Goal: Task Accomplishment & Management: Manage account settings

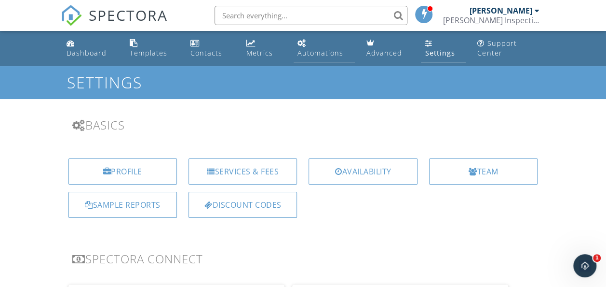
click at [323, 50] on div "Automations" at bounding box center [321, 52] width 46 height 9
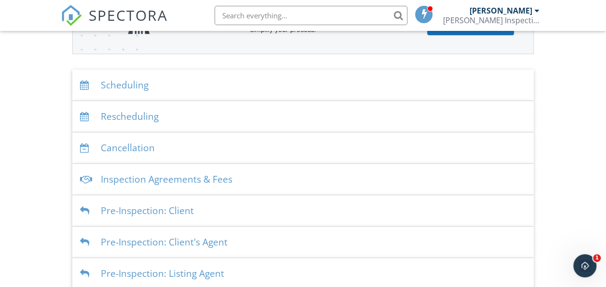
scroll to position [193, 0]
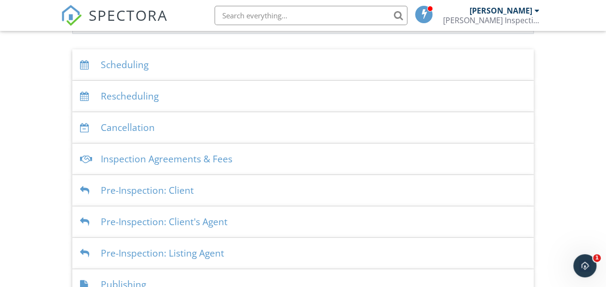
click at [233, 159] on div "Inspection Agreements & Fees" at bounding box center [303, 158] width 462 height 31
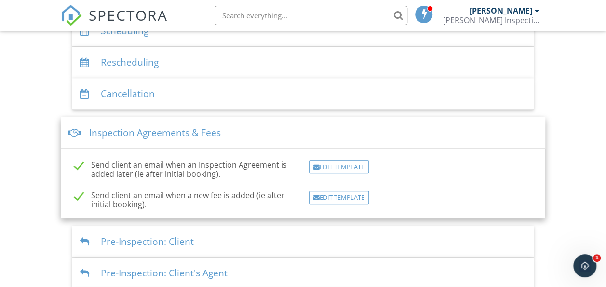
scroll to position [241, 0]
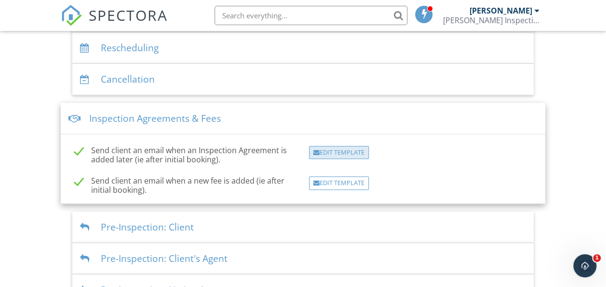
click at [341, 154] on div "Edit Template" at bounding box center [339, 153] width 60 height 14
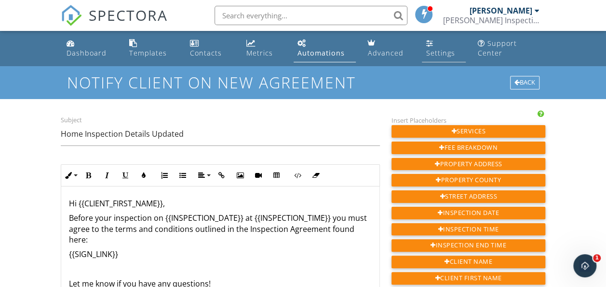
click at [431, 51] on div "Settings" at bounding box center [440, 52] width 29 height 9
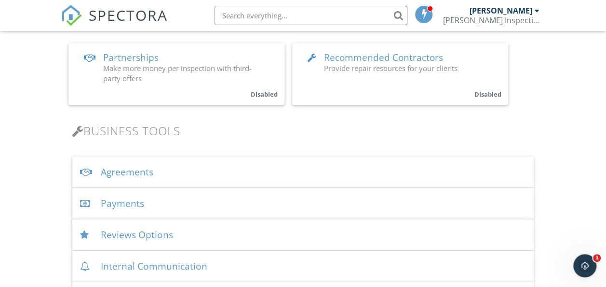
click at [188, 178] on div "Agreements" at bounding box center [303, 171] width 462 height 31
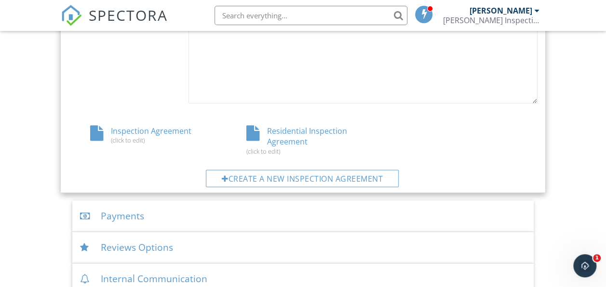
scroll to position [531, 0]
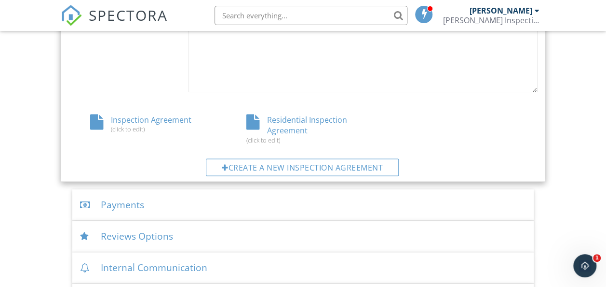
click at [293, 129] on div "Residential Inspection Agreement (click to edit)" at bounding box center [303, 128] width 157 height 29
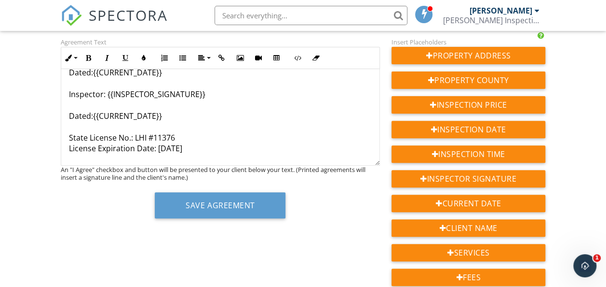
scroll to position [145, 0]
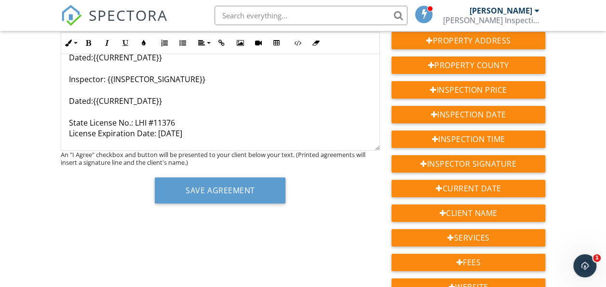
click at [199, 135] on p "[Client Initials]{{REQUIRED_CUSTOMER_INITIALS}}Client acknowledges that he/she …" at bounding box center [220, 47] width 303 height 184
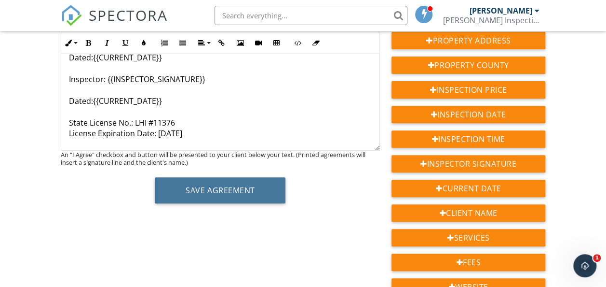
click at [219, 187] on button "Save Agreement" at bounding box center [220, 190] width 131 height 26
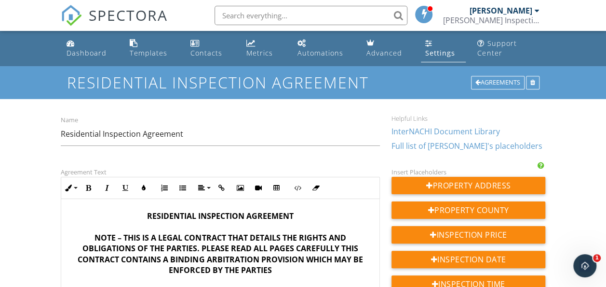
click at [431, 54] on div "Settings" at bounding box center [440, 52] width 30 height 9
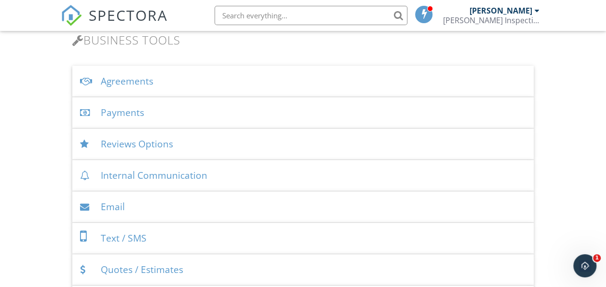
scroll to position [338, 0]
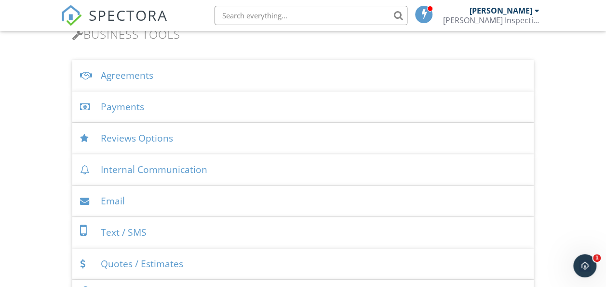
click at [202, 77] on div "Agreements" at bounding box center [303, 75] width 462 height 31
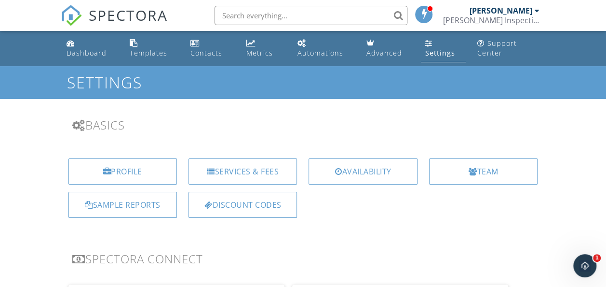
click at [324, 47] on link "Automations" at bounding box center [324, 48] width 61 height 27
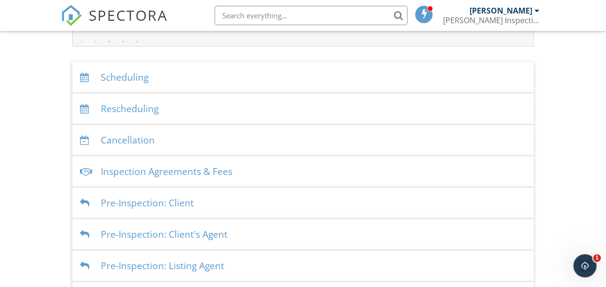
scroll to position [193, 0]
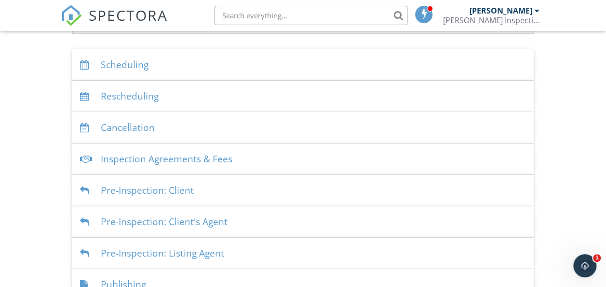
click at [288, 157] on div "Inspection Agreements & Fees" at bounding box center [303, 158] width 462 height 31
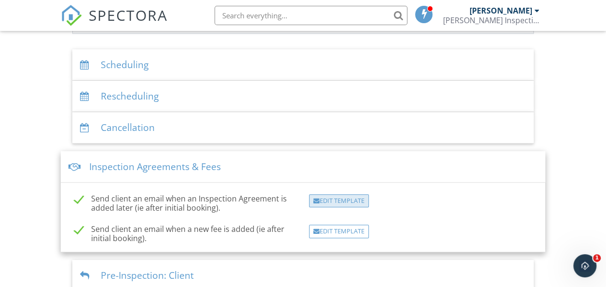
click at [338, 203] on div "Edit Template" at bounding box center [339, 201] width 60 height 14
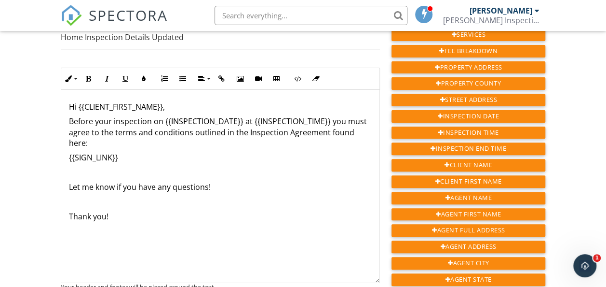
click at [135, 161] on p "{{SIGN_LINK}}" at bounding box center [220, 157] width 303 height 11
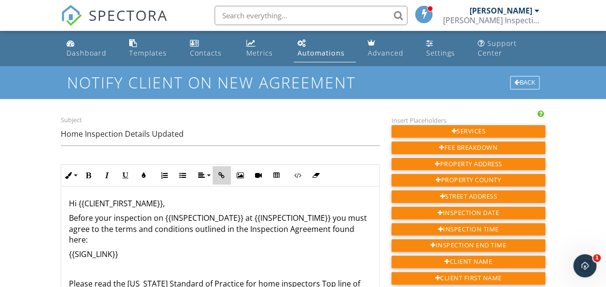
click at [227, 174] on button "Insert Link" at bounding box center [222, 175] width 18 height 18
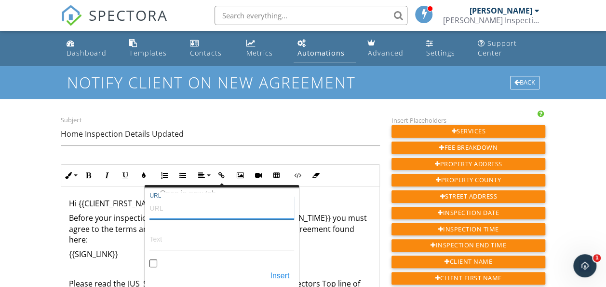
click at [179, 213] on input "URL" at bounding box center [222, 207] width 145 height 23
paste input "[URL][DOMAIN_NAME][US_STATE]"
type input "[URL][DOMAIN_NAME][US_STATE]"
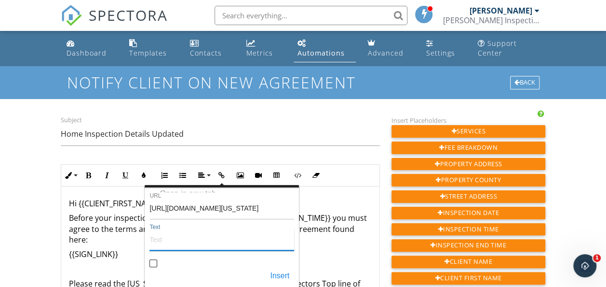
click at [195, 243] on input "Text" at bounding box center [222, 238] width 145 height 23
type input "Standards of Practice"
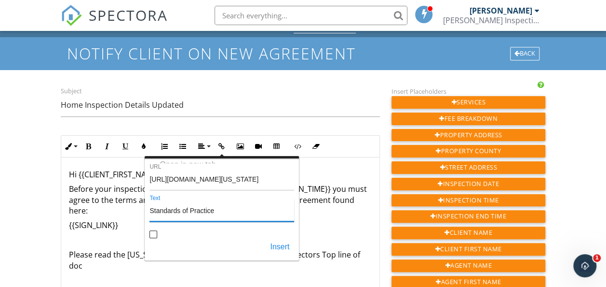
scroll to position [48, 0]
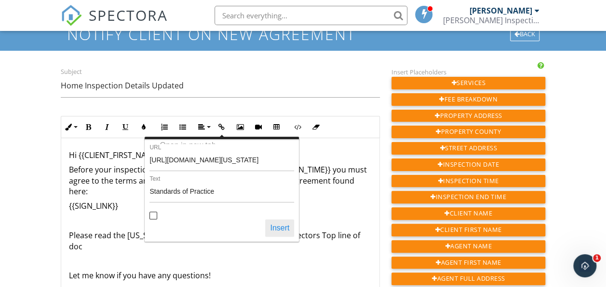
click at [283, 228] on button "Insert" at bounding box center [279, 227] width 29 height 17
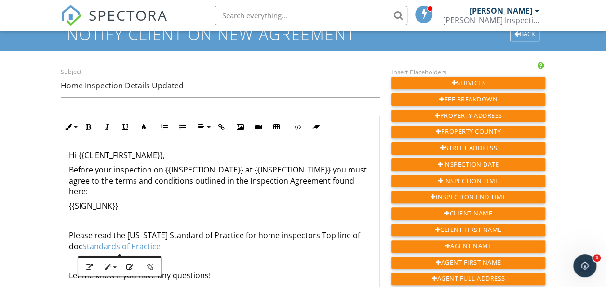
click at [207, 252] on div "Hi {{CLIENT_FIRST_NAME}}, Before your inspection on {{INSPECTION_DATE}} at {{IN…" at bounding box center [220, 234] width 318 height 193
click at [82, 245] on link "Standards of Practice" at bounding box center [121, 246] width 78 height 11
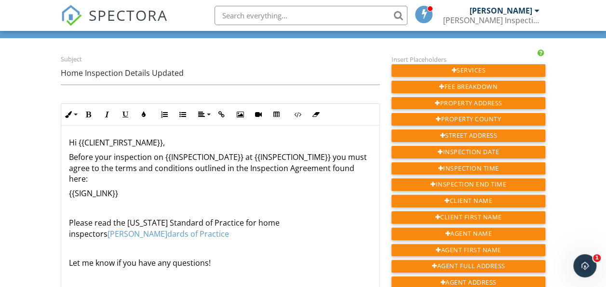
scroll to position [96, 0]
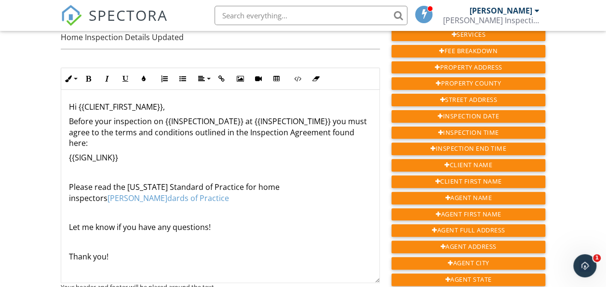
click at [116, 200] on p "Please read the Louisiana Standard of Practice for home inspectors Stan ​ ​ dar…" at bounding box center [220, 192] width 303 height 22
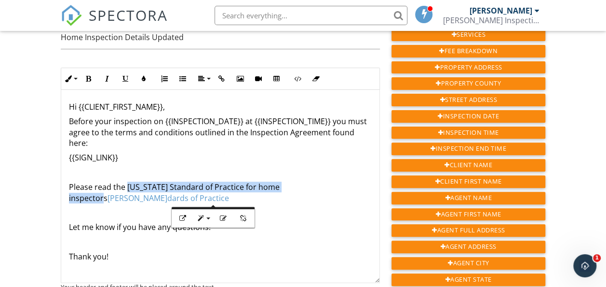
drag, startPoint x: 125, startPoint y: 187, endPoint x: 309, endPoint y: 183, distance: 183.4
click at [309, 183] on p "Please read the Louisiana Standard of Practice for home inspectors Stan dards o…" at bounding box center [220, 192] width 303 height 22
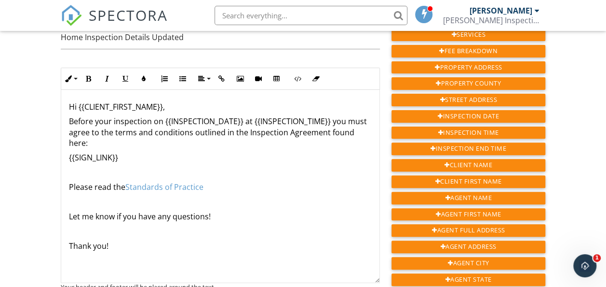
click at [245, 186] on p "Please read the Standards of Practice" at bounding box center [220, 186] width 303 height 11
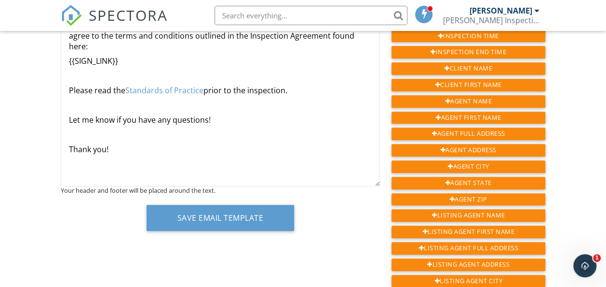
scroll to position [145, 0]
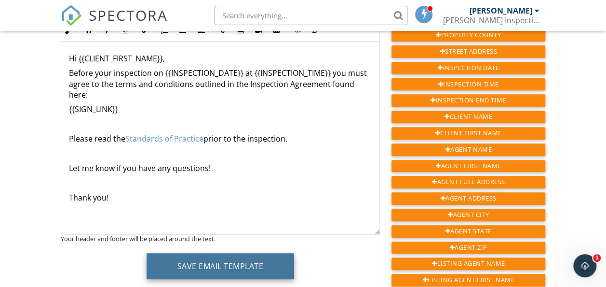
click at [206, 266] on button "Save Email Template" at bounding box center [221, 266] width 148 height 26
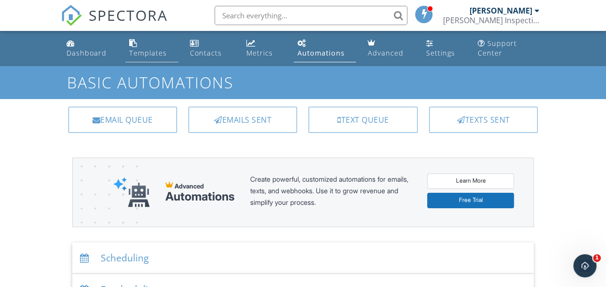
click at [147, 55] on div "Templates" at bounding box center [148, 52] width 38 height 9
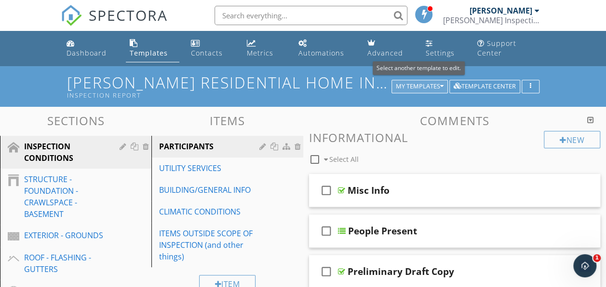
click at [433, 87] on div "My Templates" at bounding box center [420, 86] width 48 height 7
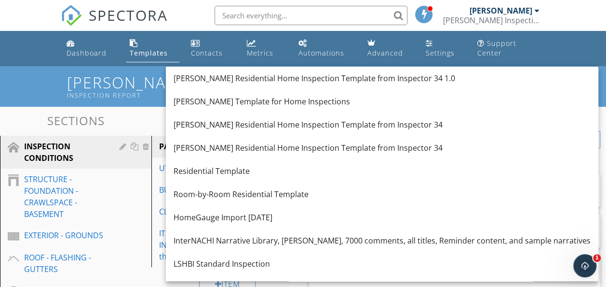
click at [197, 19] on div "SPECTORA Brandon Fatheree Fatheree Inspections LLC Role: Inspector Dashboard Ne…" at bounding box center [303, 15] width 485 height 31
click at [49, 86] on div "Joe Cook's Residential Home Inspection Template from Inspector 34 1.0 Inspectio…" at bounding box center [303, 86] width 606 height 40
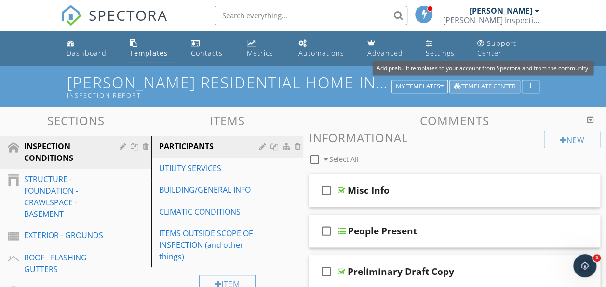
click at [500, 83] on div "Template Center" at bounding box center [485, 86] width 62 height 7
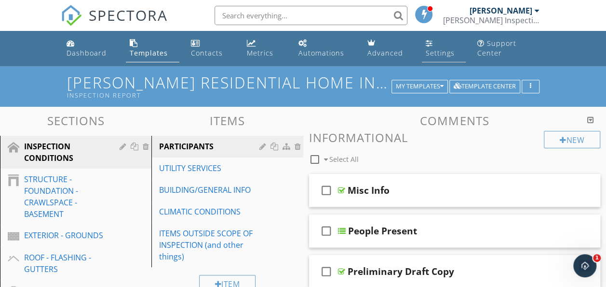
click at [435, 53] on div "Settings" at bounding box center [440, 52] width 29 height 9
click at [434, 51] on div "Settings" at bounding box center [440, 52] width 29 height 9
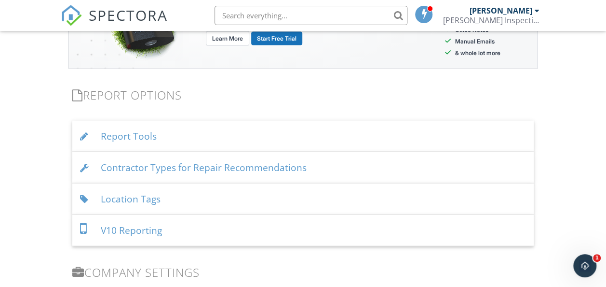
scroll to position [1013, 0]
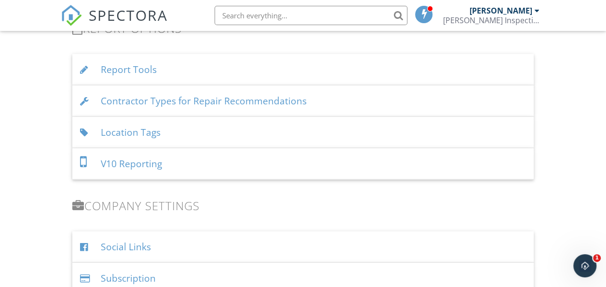
click at [346, 103] on div "Contractor Types for Repair Recommendations" at bounding box center [303, 100] width 462 height 31
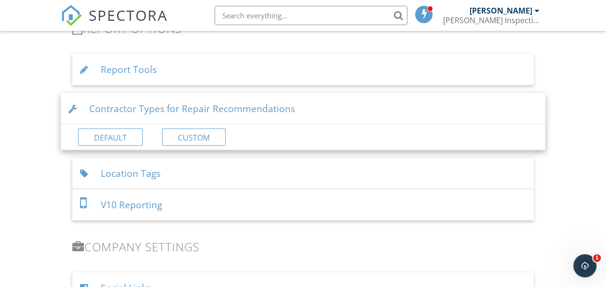
click at [377, 105] on div "Contractor Types for Repair Recommendations" at bounding box center [303, 108] width 485 height 31
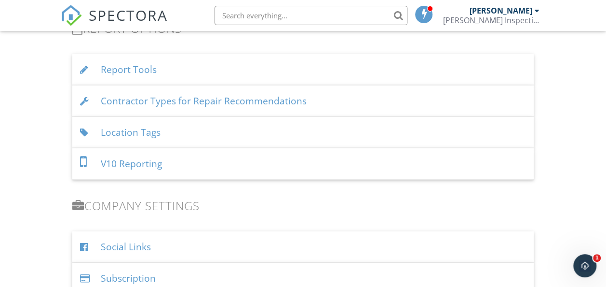
click at [366, 97] on div "Contractor Types for Repair Recommendations" at bounding box center [303, 100] width 462 height 31
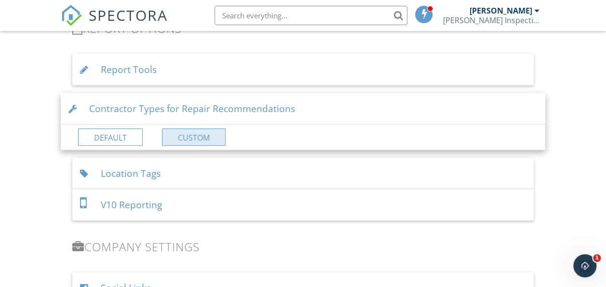
click at [215, 136] on link "Custom" at bounding box center [194, 136] width 64 height 17
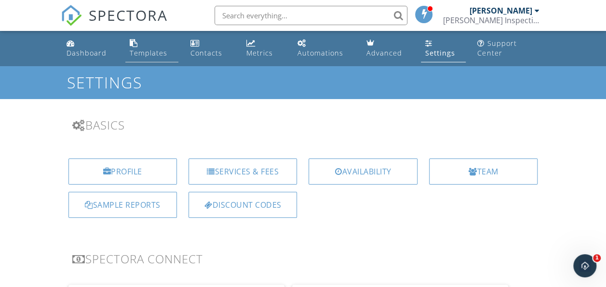
click at [151, 51] on div "Templates" at bounding box center [148, 52] width 38 height 9
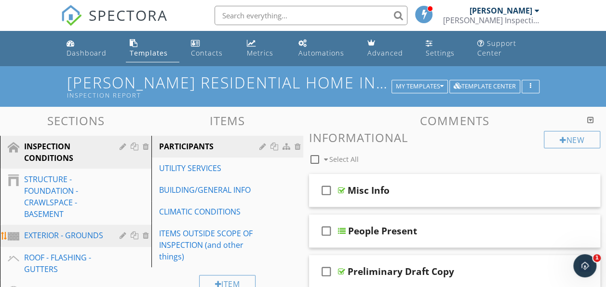
click at [71, 238] on div "EXTERIOR - GROUNDS" at bounding box center [65, 235] width 82 height 12
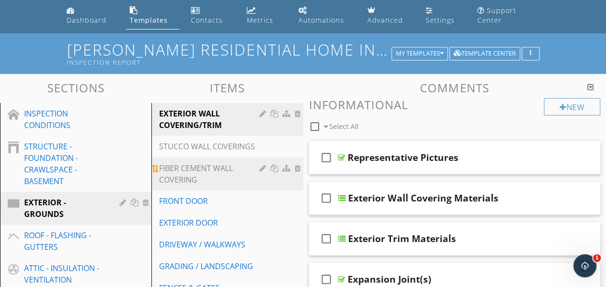
scroll to position [48, 0]
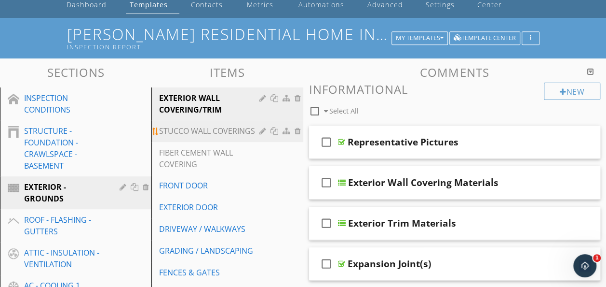
click at [241, 132] on div "STUCCO WALL COVERINGS" at bounding box center [210, 131] width 103 height 12
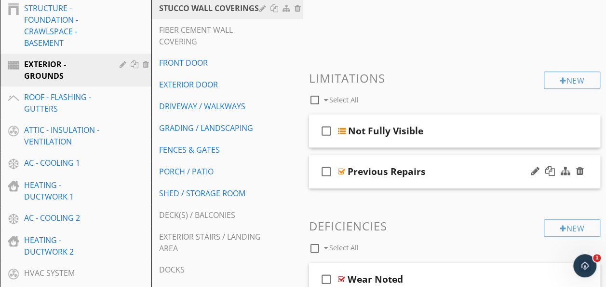
scroll to position [193, 0]
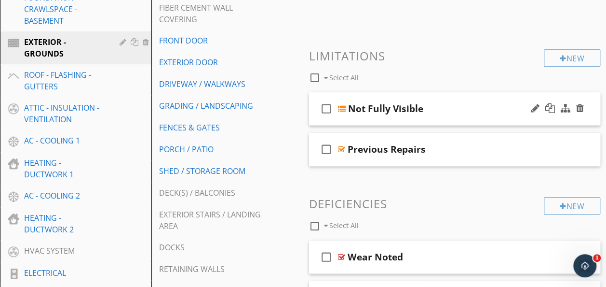
click at [436, 118] on div "check_box_outline_blank Not Fully Visible" at bounding box center [455, 108] width 292 height 33
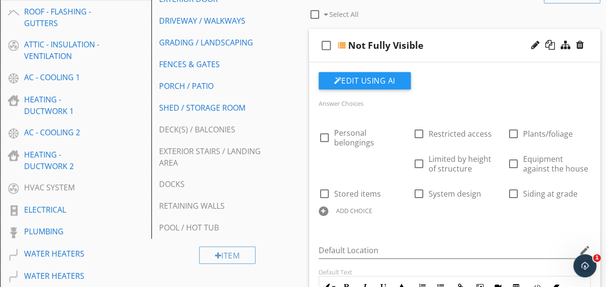
scroll to position [241, 0]
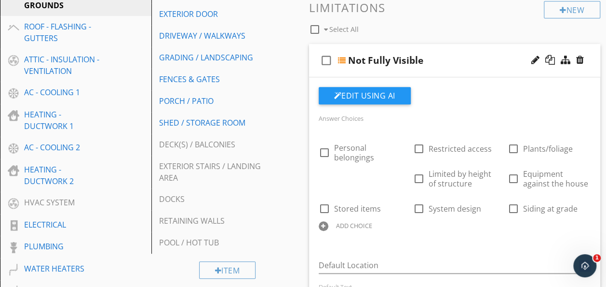
click at [457, 72] on div "check_box_outline_blank Not Fully Visible" at bounding box center [455, 60] width 292 height 33
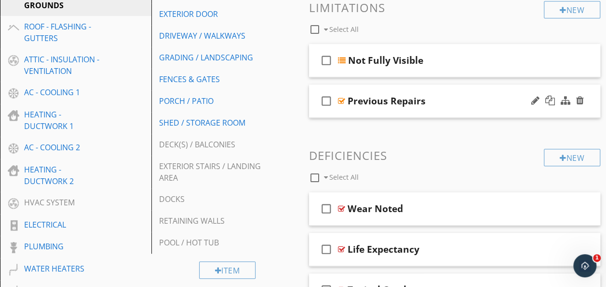
click at [438, 110] on div "check_box_outline_blank Previous Repairs" at bounding box center [455, 100] width 292 height 33
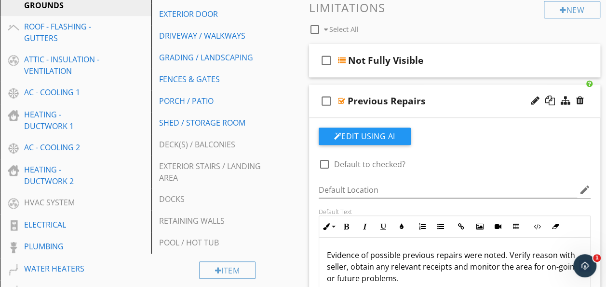
click at [437, 110] on div "check_box_outline_blank Previous Repairs" at bounding box center [455, 100] width 292 height 33
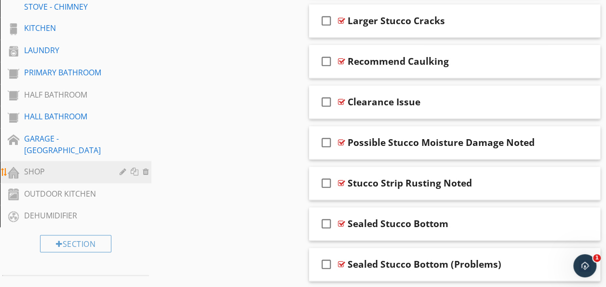
scroll to position [576, 0]
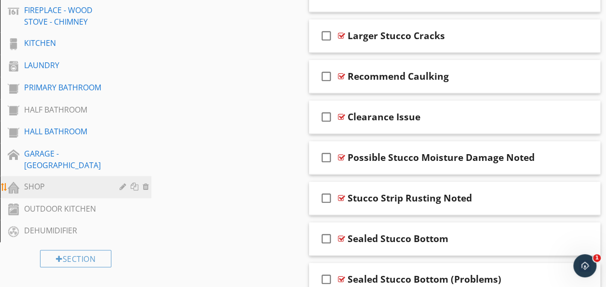
click at [51, 180] on div "SHOP" at bounding box center [65, 186] width 82 height 12
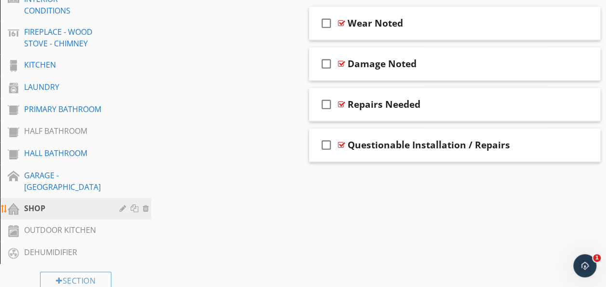
scroll to position [565, 0]
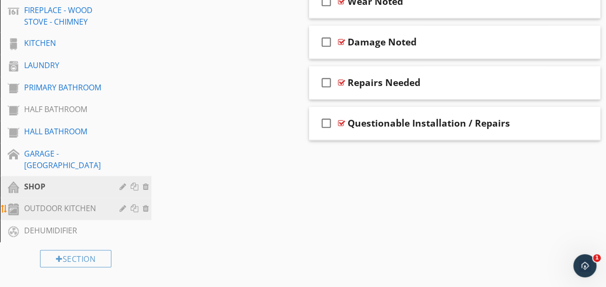
click at [90, 202] on div "OUTDOOR KITCHEN" at bounding box center [65, 208] width 82 height 12
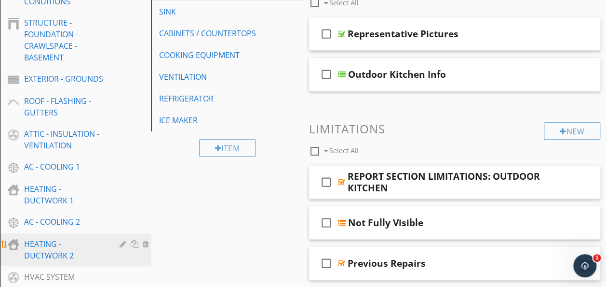
scroll to position [241, 0]
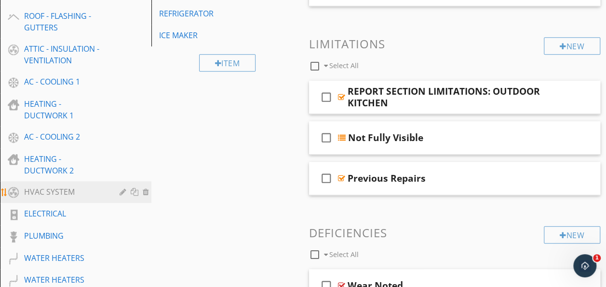
click at [64, 185] on link "HVAC SYSTEM" at bounding box center [77, 192] width 149 height 22
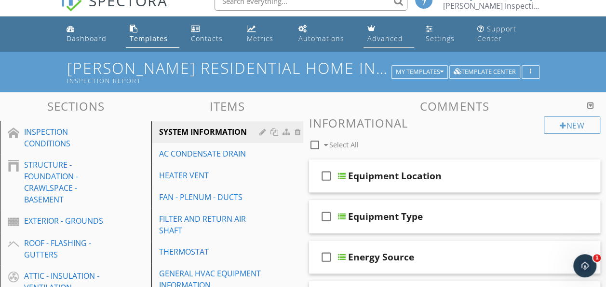
scroll to position [0, 0]
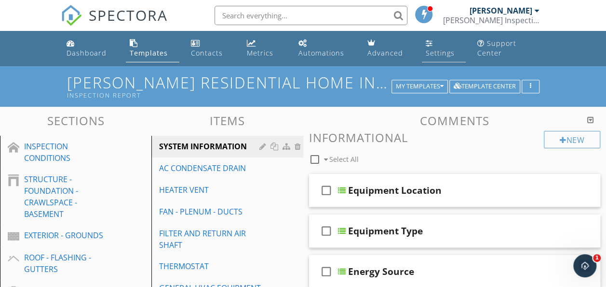
click at [429, 56] on div "Settings" at bounding box center [440, 52] width 29 height 9
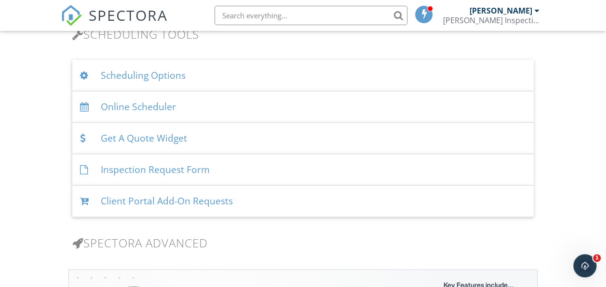
scroll to position [675, 0]
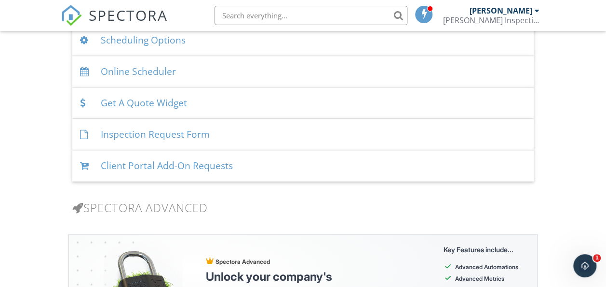
click at [206, 111] on div "Get A Quote Widget" at bounding box center [303, 102] width 462 height 31
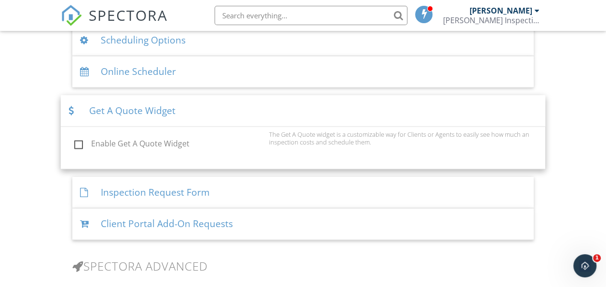
click at [217, 109] on div "Get A Quote Widget" at bounding box center [303, 110] width 485 height 31
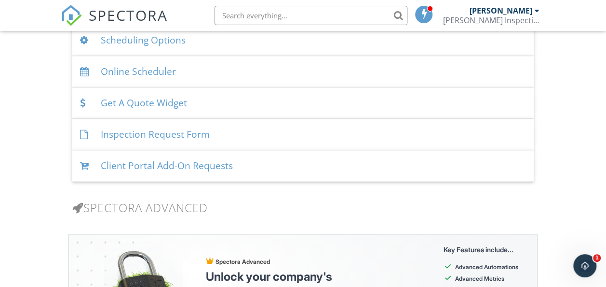
click at [234, 136] on div "Inspection Request Form" at bounding box center [303, 134] width 462 height 31
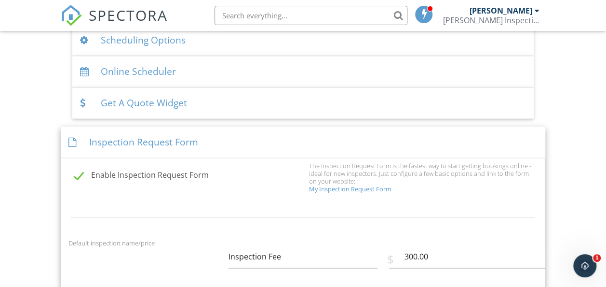
click at [234, 136] on div "Inspection Request Form" at bounding box center [303, 141] width 485 height 31
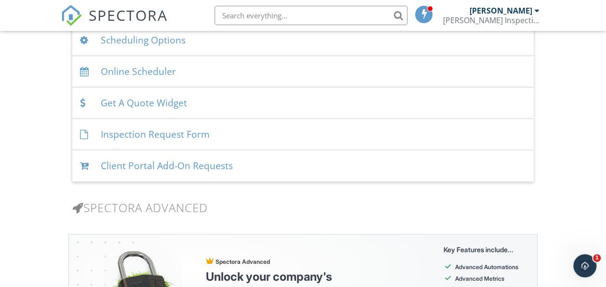
click at [275, 171] on div "Client Portal Add-On Requests" at bounding box center [303, 165] width 462 height 31
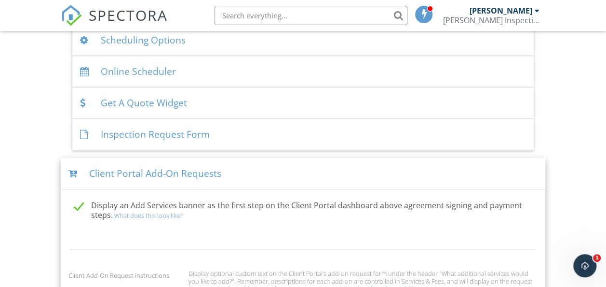
click at [271, 169] on div "Client Portal Add-On Requests" at bounding box center [303, 173] width 485 height 31
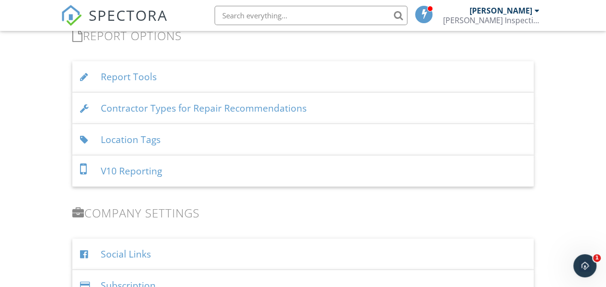
scroll to position [1013, 0]
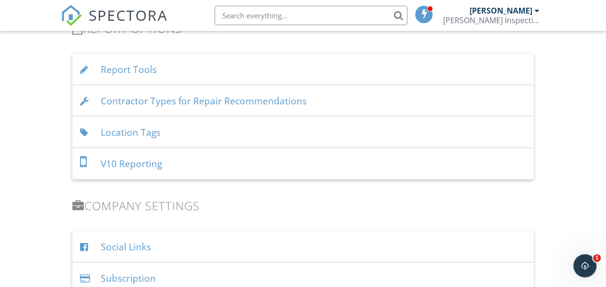
click at [183, 137] on div "Location Tags" at bounding box center [303, 132] width 462 height 31
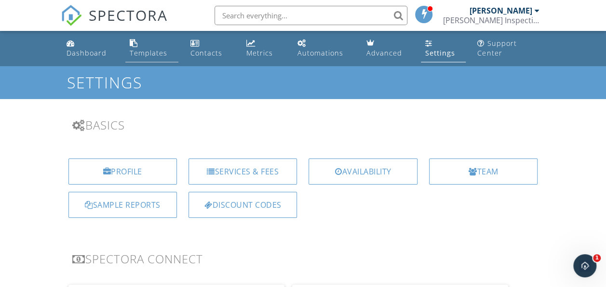
click at [137, 50] on div "Templates" at bounding box center [148, 52] width 38 height 9
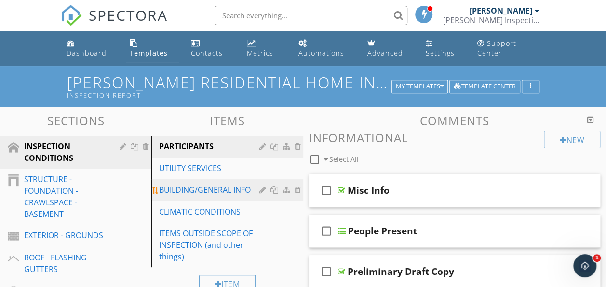
click at [226, 192] on div "BUILDING/GENERAL INFO" at bounding box center [210, 190] width 103 height 12
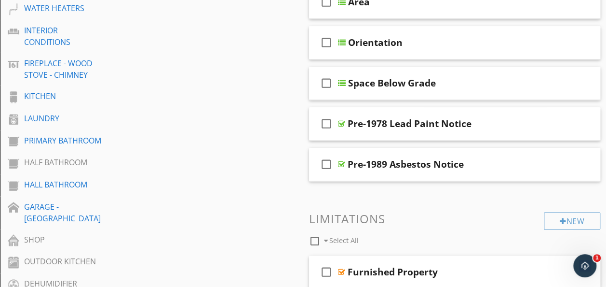
scroll to position [531, 0]
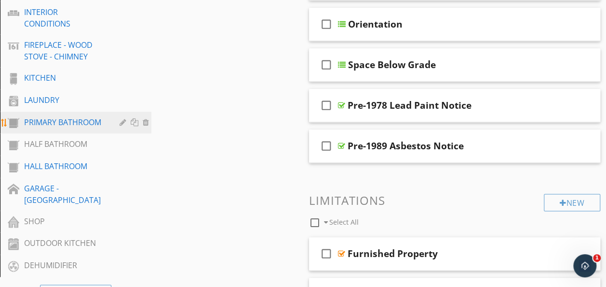
click at [81, 129] on link "PRIMARY BATHROOM" at bounding box center [77, 122] width 149 height 22
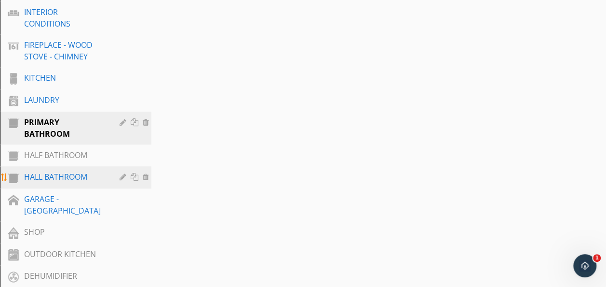
click at [97, 183] on link "HALL BATHROOM" at bounding box center [77, 177] width 149 height 22
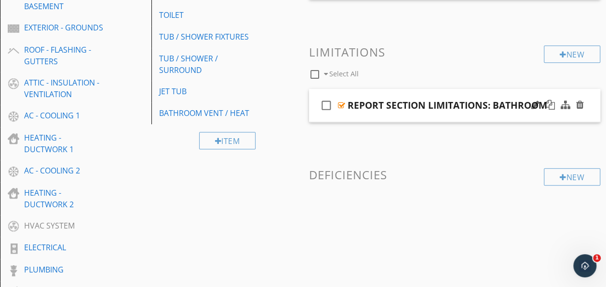
scroll to position [193, 0]
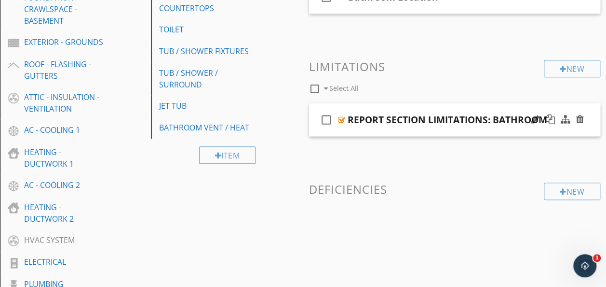
click at [392, 133] on div "check_box_outline_blank REPORT SECTION LIMITATIONS: BATHROOM" at bounding box center [455, 119] width 292 height 33
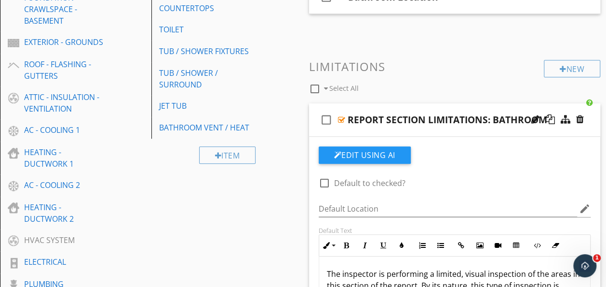
click at [391, 134] on div "check_box_outline_blank REPORT SECTION LIMITATIONS: BATHROOM" at bounding box center [455, 119] width 292 height 33
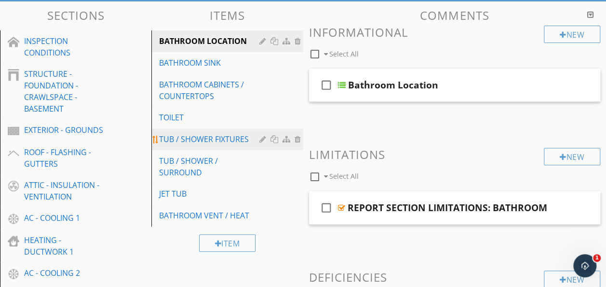
scroll to position [96, 0]
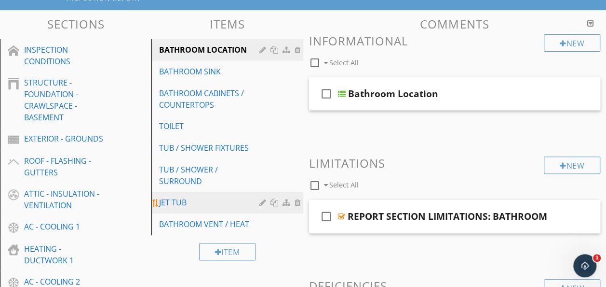
click at [193, 204] on div "JET TUB" at bounding box center [210, 202] width 103 height 12
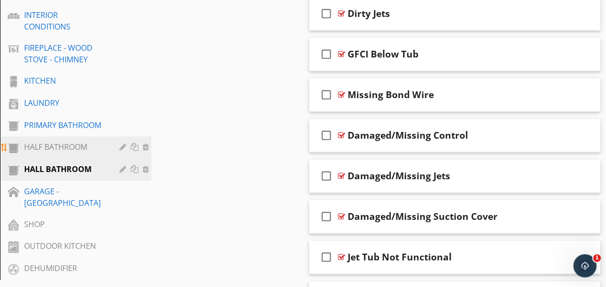
scroll to position [531, 0]
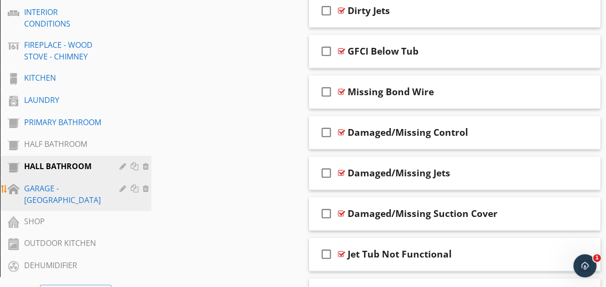
click at [60, 187] on div "GARAGE - [GEOGRAPHIC_DATA]" at bounding box center [65, 193] width 82 height 23
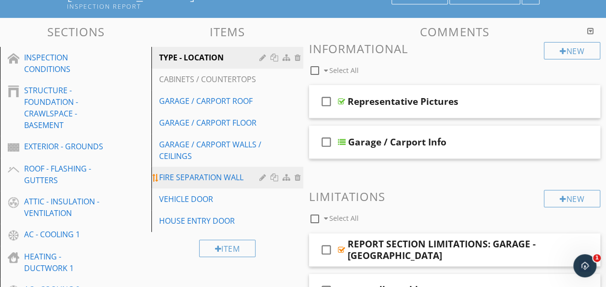
scroll to position [96, 0]
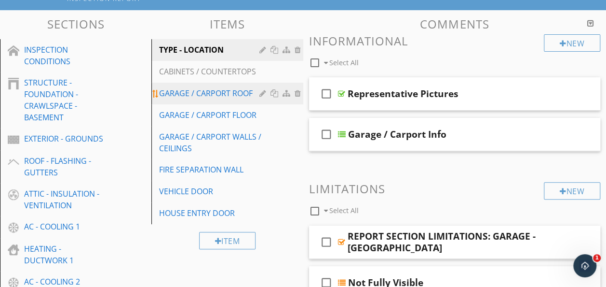
click at [290, 100] on link "GARAGE / CARPORT ROOF" at bounding box center [228, 92] width 149 height 21
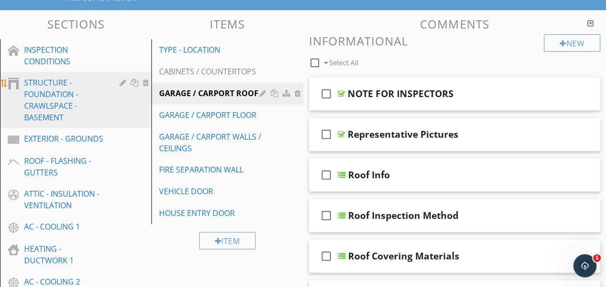
click at [78, 119] on div "STRUCTURE - FOUNDATION - CRAWLSPACE - BASEMENT" at bounding box center [65, 100] width 82 height 46
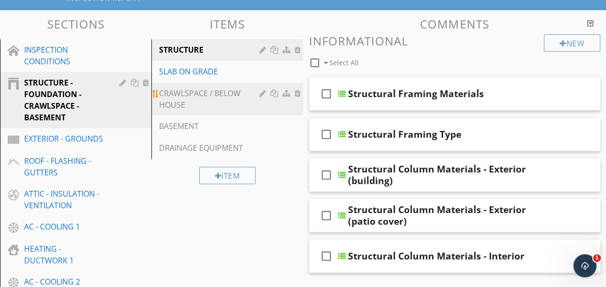
click at [237, 111] on link "CRAWLSPACE / BELOW HOUSE" at bounding box center [228, 98] width 149 height 33
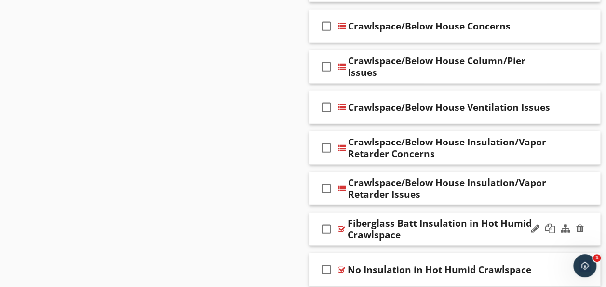
scroll to position [1158, 0]
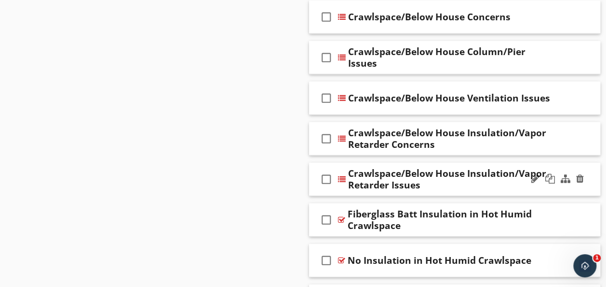
click at [484, 185] on div "Crawlspace/Below House Insulation/Vapor Retarder Issues" at bounding box center [450, 178] width 204 height 23
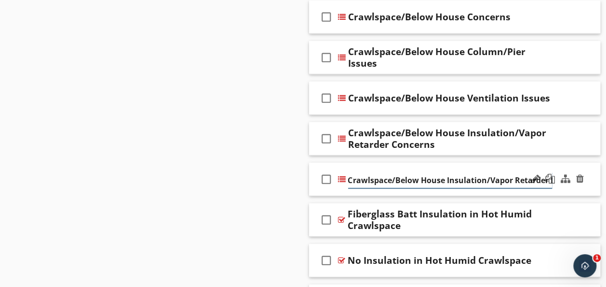
scroll to position [0, 21]
click at [476, 188] on div "check_box_outline_blank Crawlspace/Below House Insulation/Vapor Retarder Issues" at bounding box center [455, 179] width 292 height 33
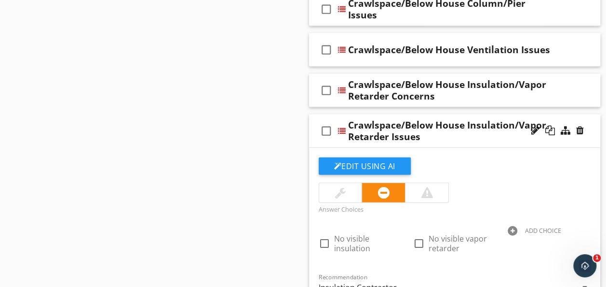
scroll to position [1158, 0]
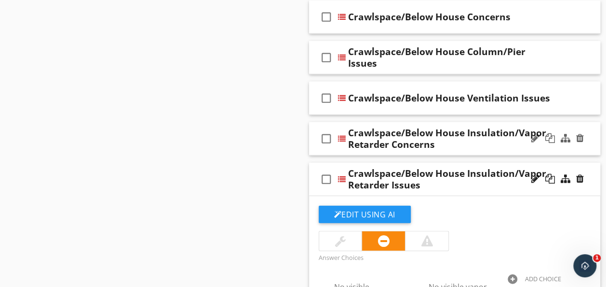
click at [472, 149] on div "check_box_outline_blank Crawlspace/Below House Insulation/Vapor Retarder Concer…" at bounding box center [455, 138] width 292 height 33
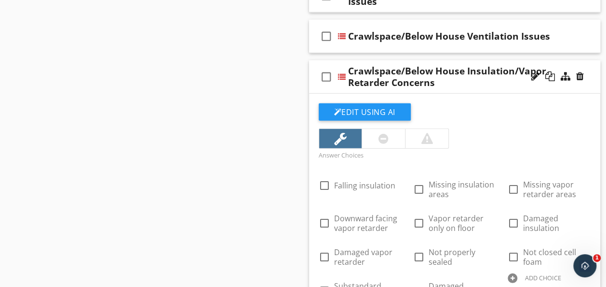
scroll to position [1206, 0]
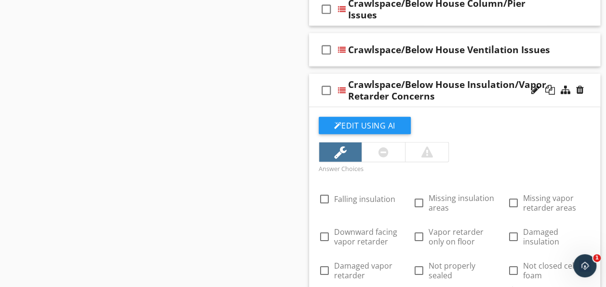
click at [499, 100] on div "check_box_outline_blank Crawlspace/Below House Insulation/Vapor Retarder Concer…" at bounding box center [455, 90] width 292 height 33
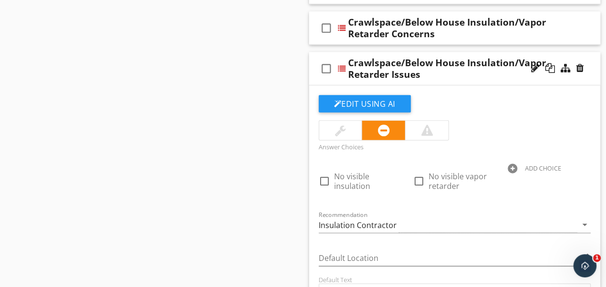
scroll to position [1254, 0]
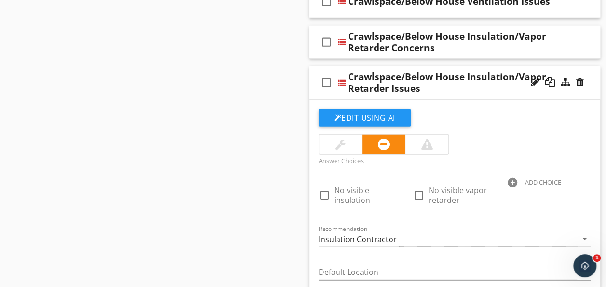
click at [502, 92] on div "check_box_outline_blank Crawlspace/Below House Insulation/Vapor Retarder Issues" at bounding box center [455, 82] width 292 height 33
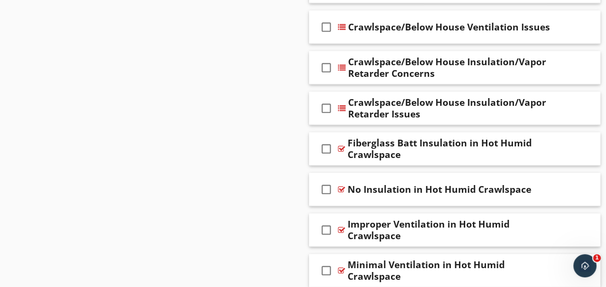
scroll to position [1206, 0]
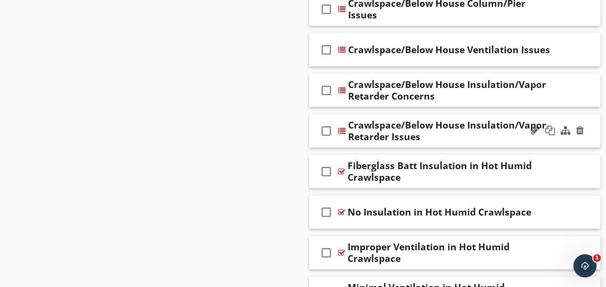
click at [493, 141] on div "check_box_outline_blank Crawlspace/Below House Insulation/Vapor Retarder Issues" at bounding box center [455, 130] width 292 height 33
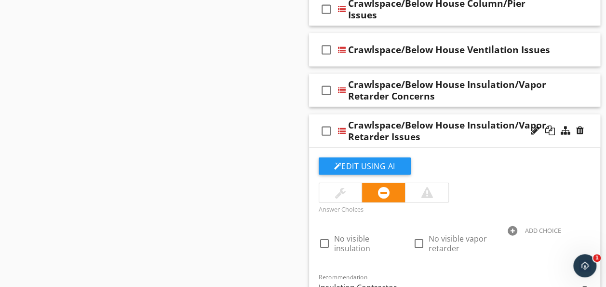
click at [463, 139] on div "check_box_outline_blank Crawlspace/Below House Insulation/Vapor Retarder Issues" at bounding box center [455, 130] width 292 height 33
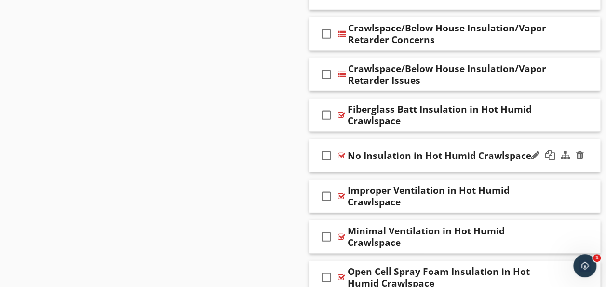
scroll to position [1254, 0]
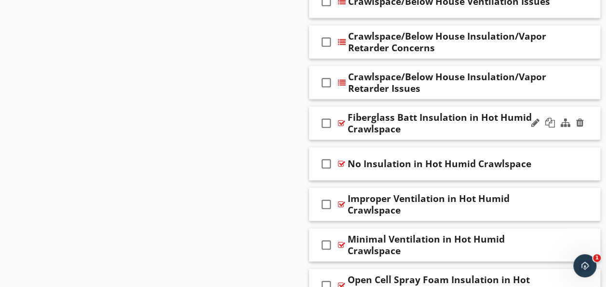
click at [514, 133] on div "check_box_outline_blank Fiberglass Batt Insulation in Hot Humid Crawlspace" at bounding box center [455, 123] width 292 height 33
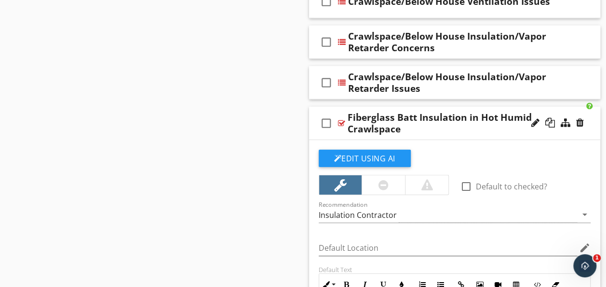
click at [520, 127] on div "Fiberglass Batt Insulation in Hot Humid Crawlspace" at bounding box center [450, 122] width 204 height 23
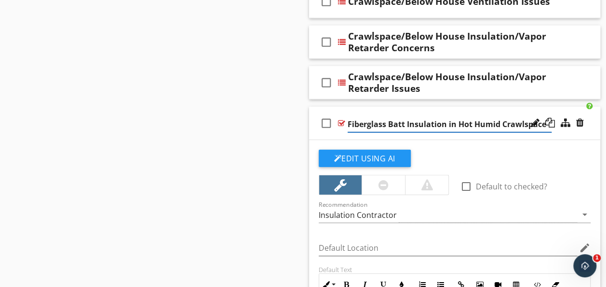
click at [521, 131] on div "check_box_outline_blank Fiberglass Batt Insulation in Hot Humid Crawlspace" at bounding box center [455, 123] width 292 height 33
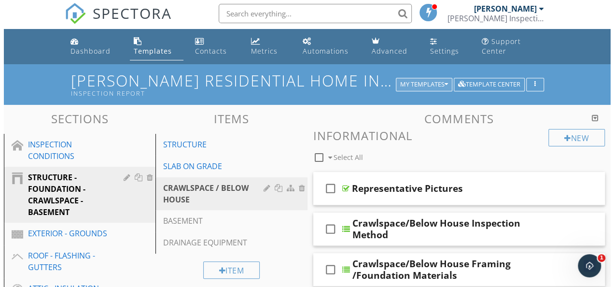
scroll to position [0, 0]
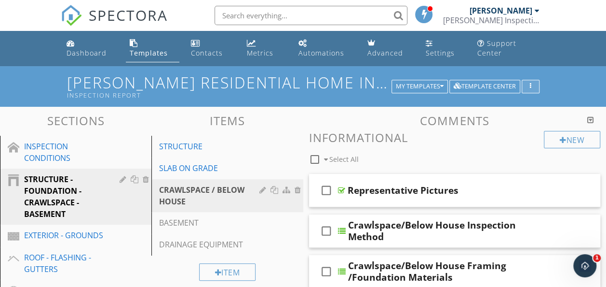
click at [534, 88] on div "button" at bounding box center [530, 86] width 9 height 7
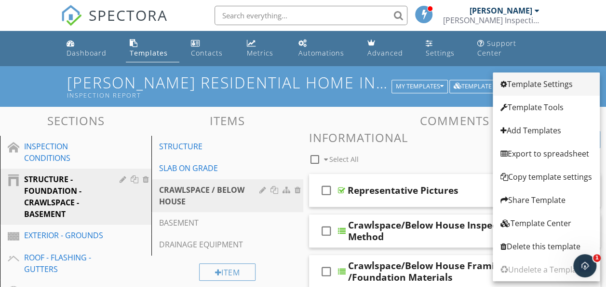
click at [546, 82] on div "Template Settings" at bounding box center [547, 84] width 92 height 12
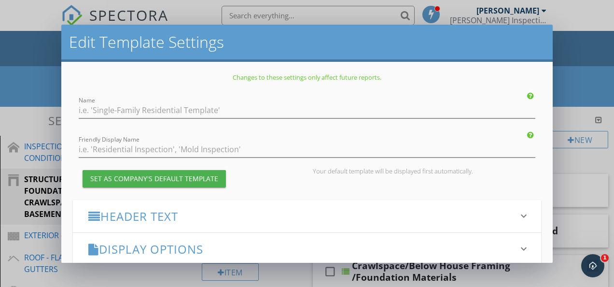
type input "[PERSON_NAME] Residential Home Inspection Template from Inspector 34 1.0"
type input "Inspection Report"
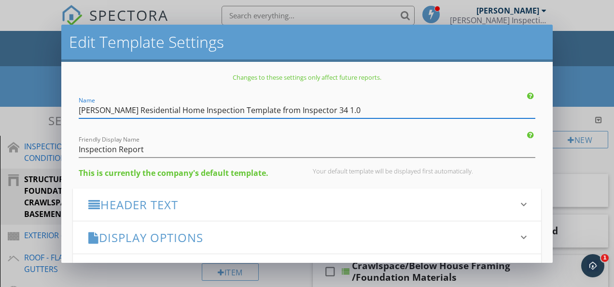
click at [518, 202] on icon "keyboard_arrow_down" at bounding box center [524, 204] width 12 height 12
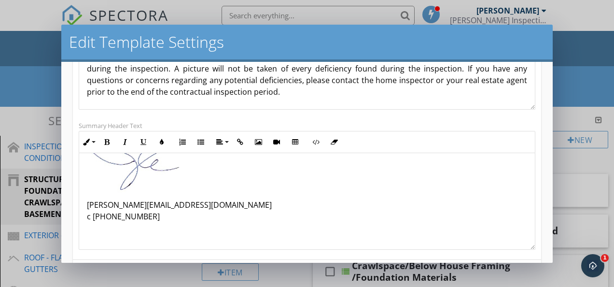
scroll to position [442, 0]
click at [164, 180] on img at bounding box center [135, 166] width 96 height 54
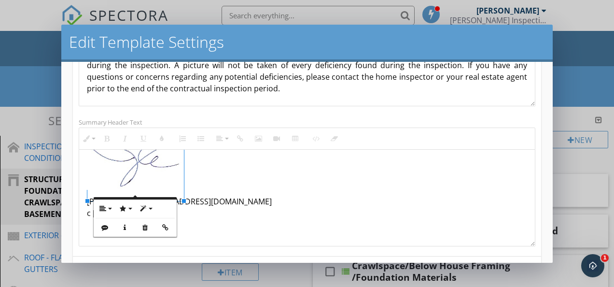
scroll to position [241, 0]
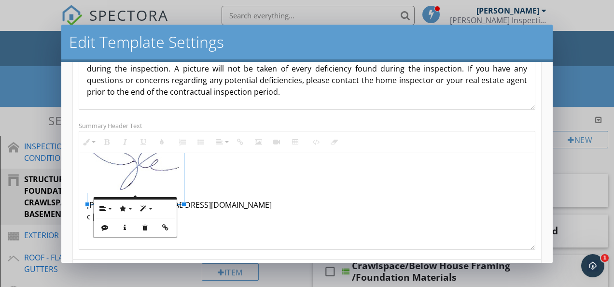
click at [203, 230] on p at bounding box center [307, 232] width 440 height 12
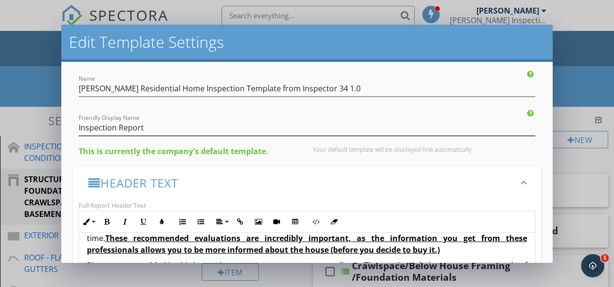
scroll to position [0, 0]
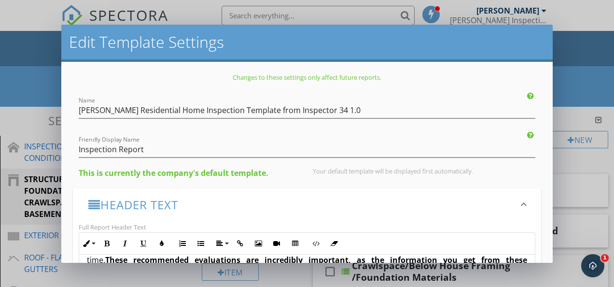
click at [571, 88] on div "Edit Template Settings Changes to these settings only affect future reports. Na…" at bounding box center [307, 143] width 614 height 287
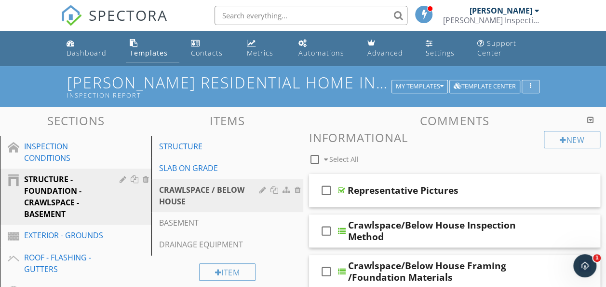
click at [533, 89] on button "button" at bounding box center [531, 87] width 18 height 14
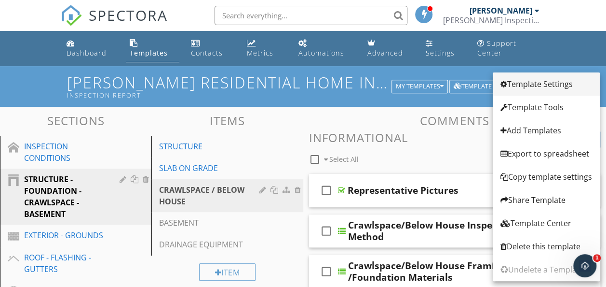
click at [541, 90] on link "Template Settings" at bounding box center [546, 83] width 107 height 23
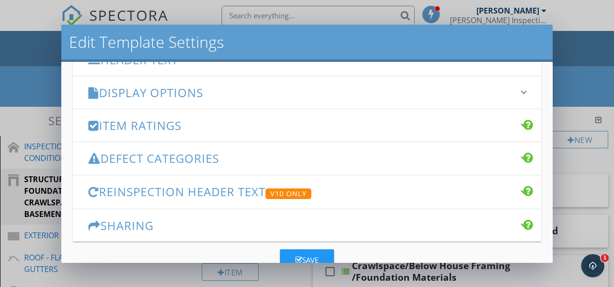
scroll to position [96, 0]
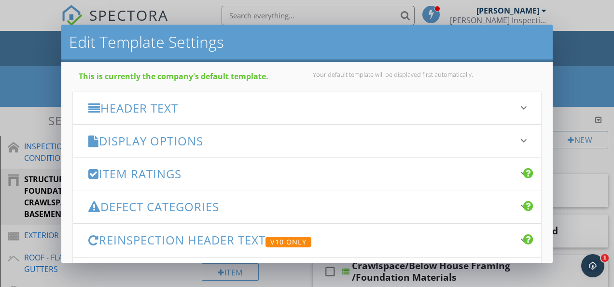
click at [413, 138] on h3 "Display Options" at bounding box center [300, 140] width 425 height 13
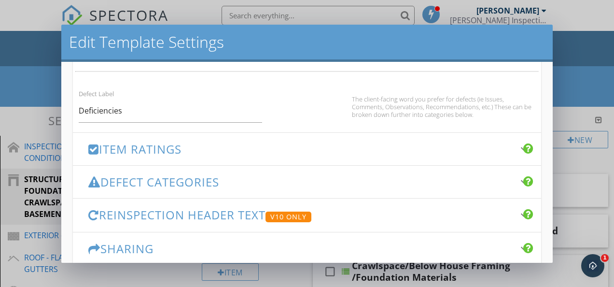
scroll to position [675, 0]
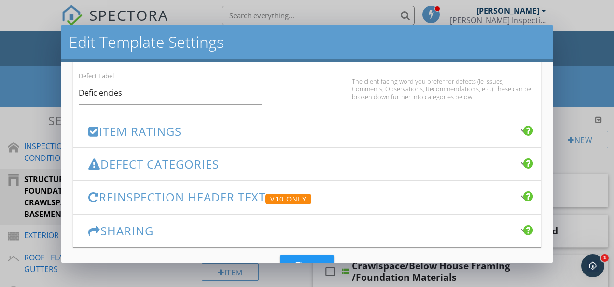
click at [356, 130] on h3 "Item Ratings" at bounding box center [300, 130] width 425 height 13
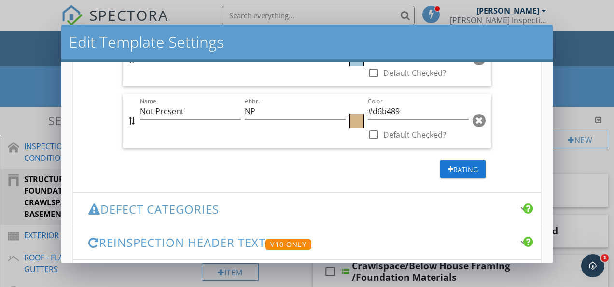
scroll to position [571, 0]
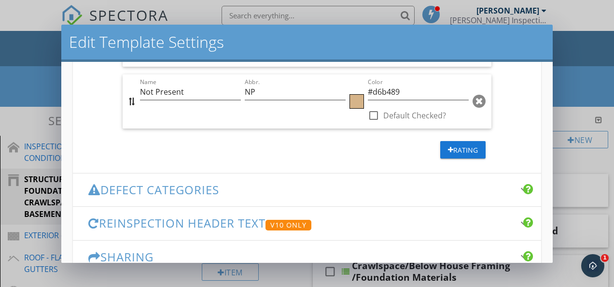
click at [347, 194] on h3 "Defect Categories" at bounding box center [300, 189] width 425 height 13
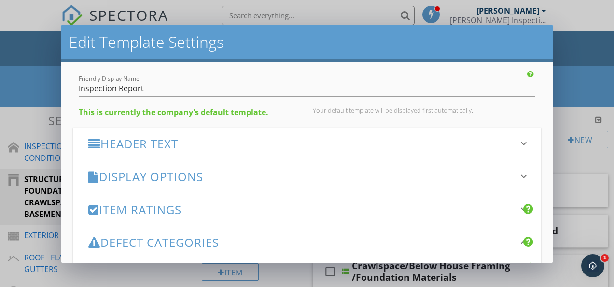
scroll to position [0, 0]
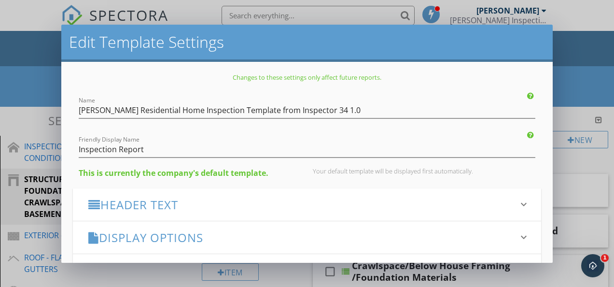
click at [348, 200] on h3 "Header Text" at bounding box center [300, 204] width 425 height 13
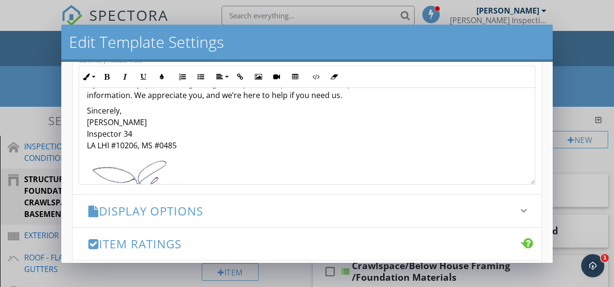
scroll to position [345, 0]
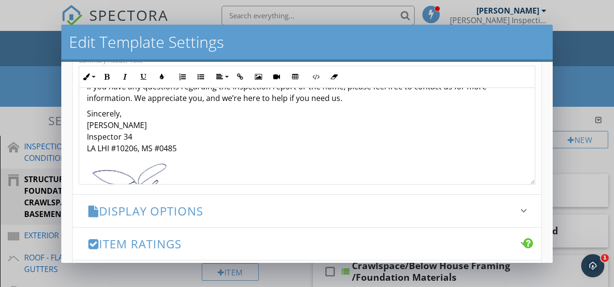
click at [142, 134] on p "Sincerely, Joseph Cook Jr Inspector 34 LA LHI #10206, MS #0485" at bounding box center [307, 131] width 440 height 46
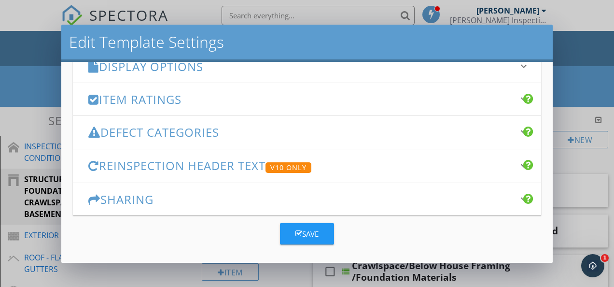
scroll to position [403, 0]
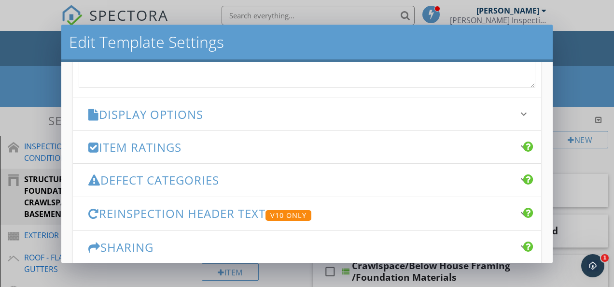
click at [281, 124] on div "Display Options keyboard_arrow_down" at bounding box center [307, 114] width 468 height 32
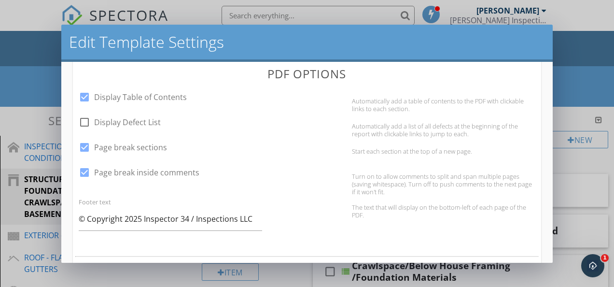
scroll to position [355, 0]
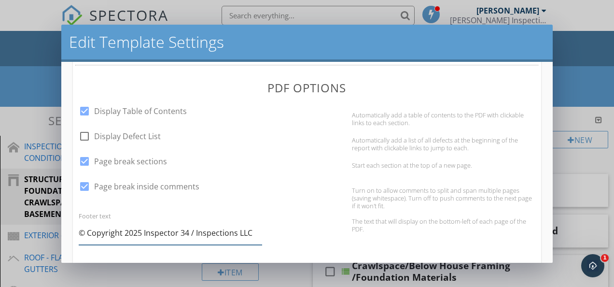
drag, startPoint x: 255, startPoint y: 234, endPoint x: 80, endPoint y: 237, distance: 174.7
click at [80, 237] on input "© Copyright 2025 Inspector 34 / Inspections LLC" at bounding box center [170, 233] width 183 height 24
click at [274, 203] on div "check_box Page break inside comments Turn on to allow comments to split and spa…" at bounding box center [307, 193] width 468 height 31
drag, startPoint x: 187, startPoint y: 228, endPoint x: 155, endPoint y: 232, distance: 31.5
click at [145, 232] on input "© Copyright 2025 Inspector 34 / Inspections LLC" at bounding box center [170, 233] width 183 height 24
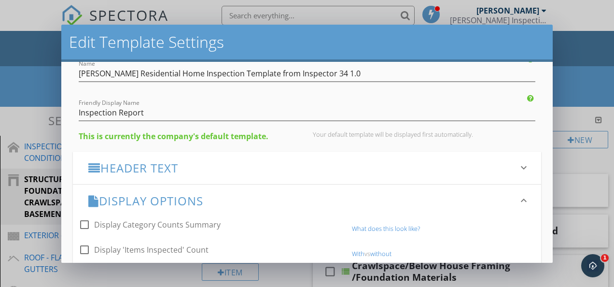
scroll to position [96, 0]
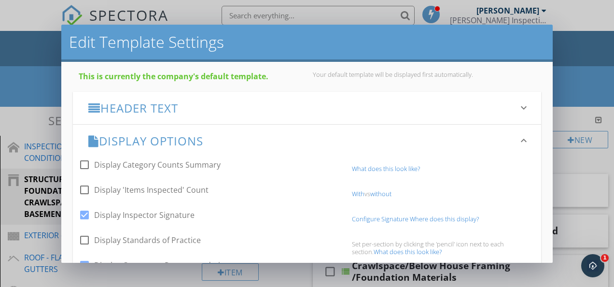
type input "© Copyright 2025 Fatheree Inspections / Inspections LLC"
click at [287, 118] on div "Header Text keyboard_arrow_down" at bounding box center [307, 108] width 468 height 32
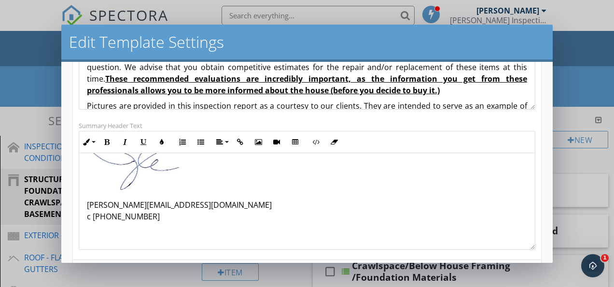
scroll to position [345, 0]
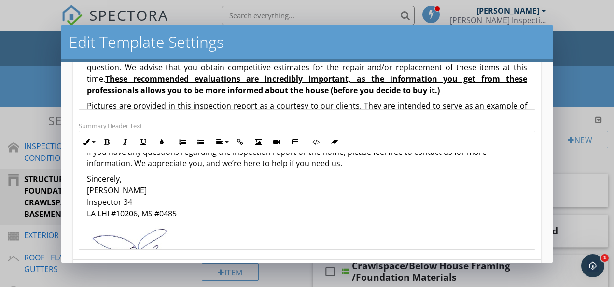
drag, startPoint x: 138, startPoint y: 198, endPoint x: 150, endPoint y: 200, distance: 11.3
click at [139, 199] on p "Sincerely, Joseph Cook Jr Inspector 34 LA LHI #10206, MS #0485" at bounding box center [307, 196] width 440 height 46
click at [136, 212] on p "Sincerely, Brandon Fatheree Inspector 34 LA LHI #10206, MS #0485" at bounding box center [307, 196] width 440 height 46
click at [180, 219] on p "Sincerely, Brandon Fatheree Fatheree Inspections LA LHI #10206, MS #0485" at bounding box center [307, 196] width 440 height 46
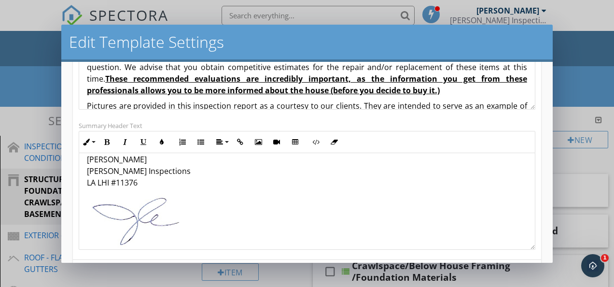
scroll to position [442, 0]
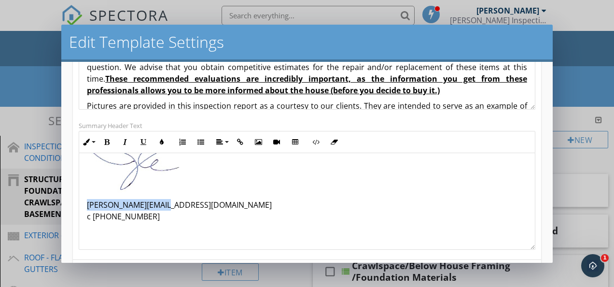
drag, startPoint x: 167, startPoint y: 199, endPoint x: 87, endPoint y: 206, distance: 80.4
click at [87, 206] on p "Joe@Inspector34.com c 504-388-3869" at bounding box center [307, 210] width 440 height 23
click at [141, 216] on p "fathereeinspectioins@gmail.com c 504-388-3869" at bounding box center [307, 210] width 440 height 23
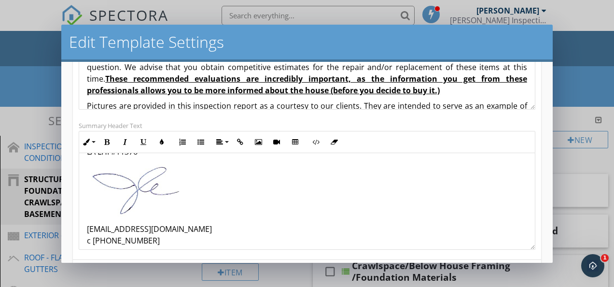
scroll to position [394, 0]
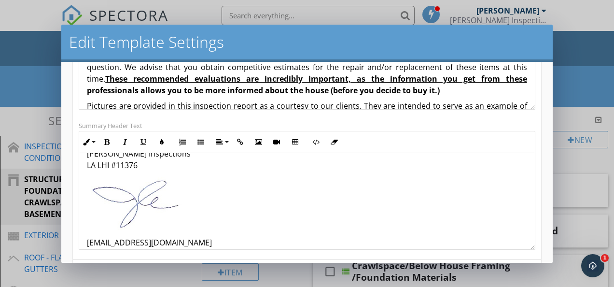
click at [173, 221] on img at bounding box center [135, 204] width 96 height 54
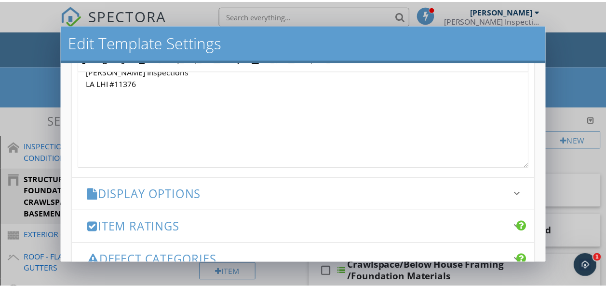
scroll to position [451, 0]
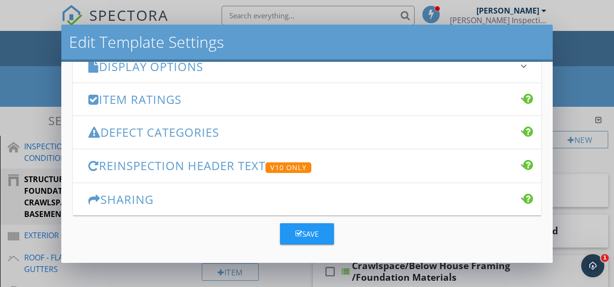
click at [308, 240] on button "Save" at bounding box center [307, 233] width 54 height 21
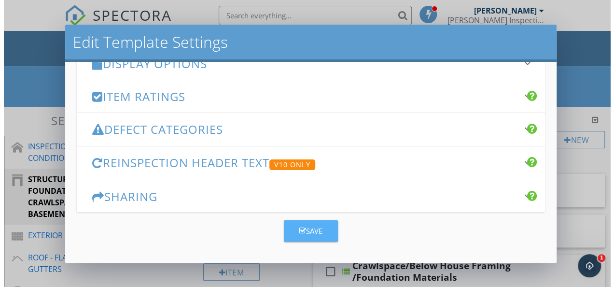
scroll to position [0, 0]
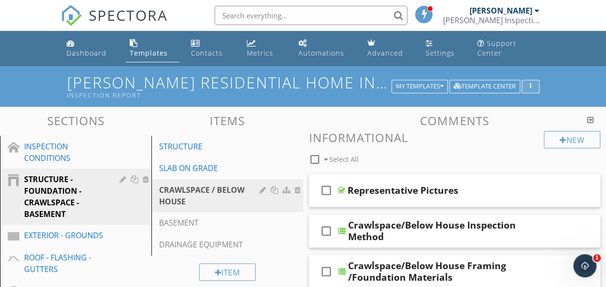
click at [529, 83] on div "button" at bounding box center [530, 86] width 9 height 7
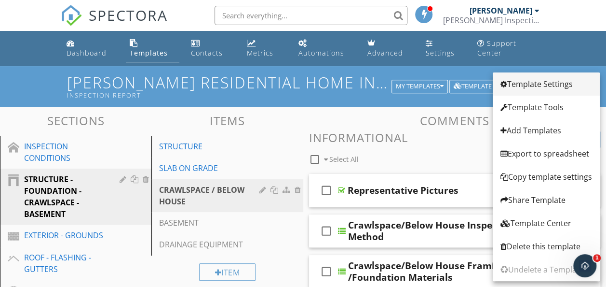
click at [534, 89] on div "Template Settings" at bounding box center [547, 84] width 92 height 12
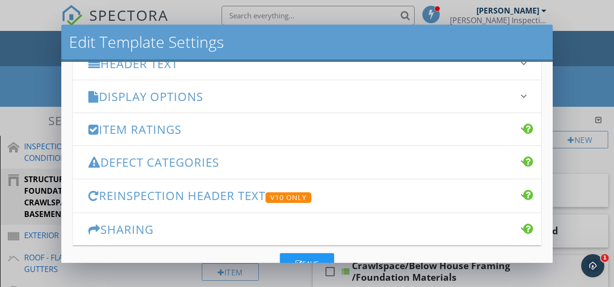
scroll to position [145, 0]
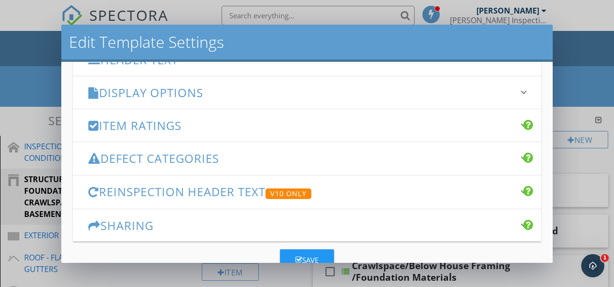
click at [276, 133] on div "Item Ratings keyboard_arrow_down" at bounding box center [307, 125] width 468 height 32
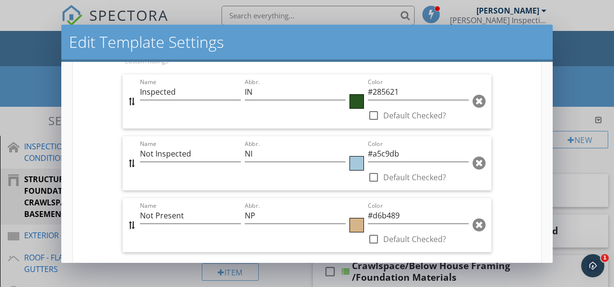
scroll to position [434, 0]
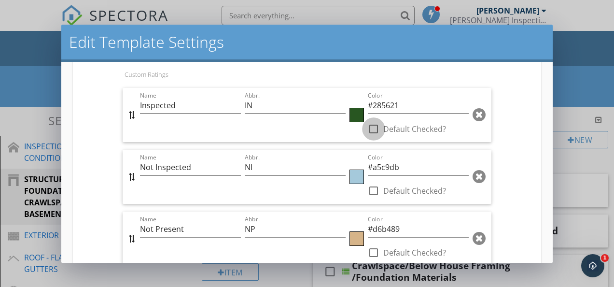
click at [367, 129] on div at bounding box center [373, 129] width 16 height 16
checkbox input "true"
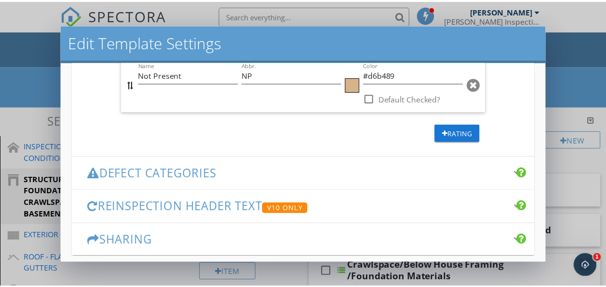
scroll to position [629, 0]
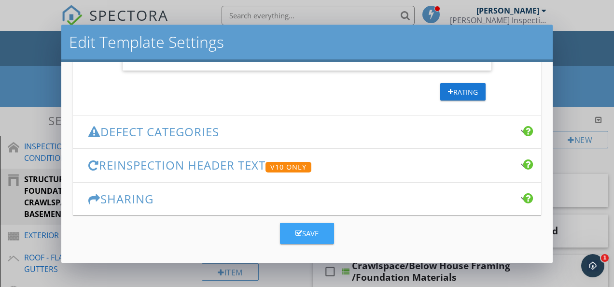
click at [295, 229] on icon "button" at bounding box center [298, 232] width 7 height 7
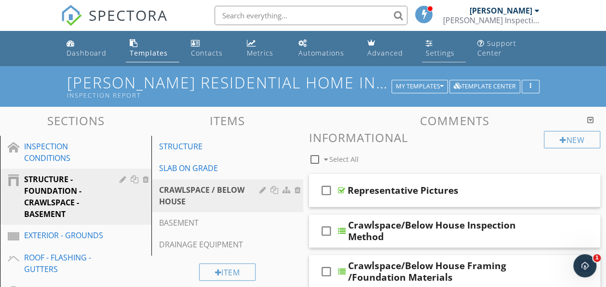
click at [445, 43] on link "Settings" at bounding box center [444, 48] width 44 height 27
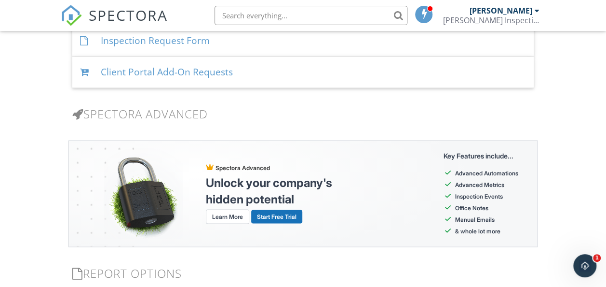
scroll to position [917, 0]
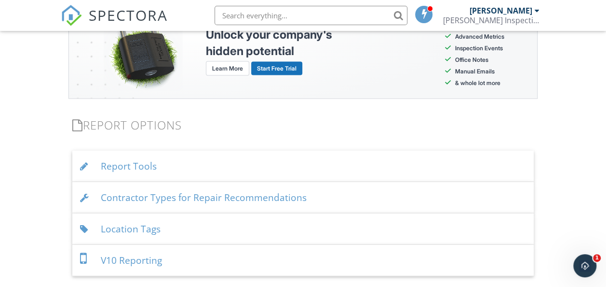
click at [228, 169] on div "Report Tools" at bounding box center [303, 166] width 462 height 31
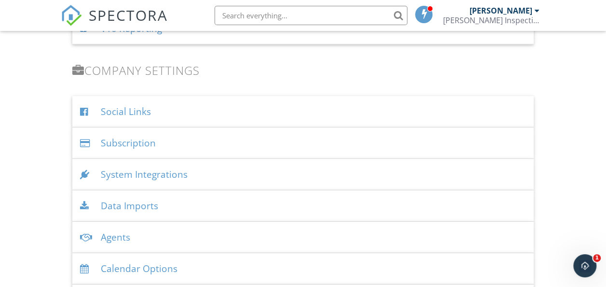
scroll to position [1447, 0]
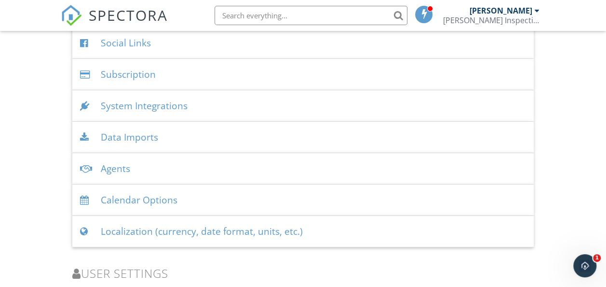
click at [232, 101] on div "System Integrations" at bounding box center [303, 105] width 462 height 31
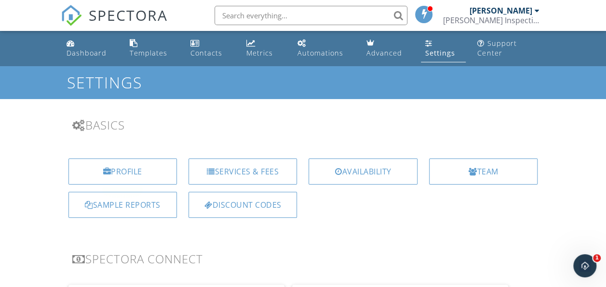
click at [132, 168] on div "Profile" at bounding box center [122, 171] width 109 height 26
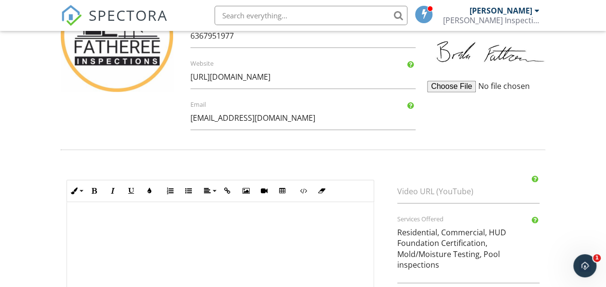
click at [457, 88] on input "file" at bounding box center [501, 87] width 148 height 12
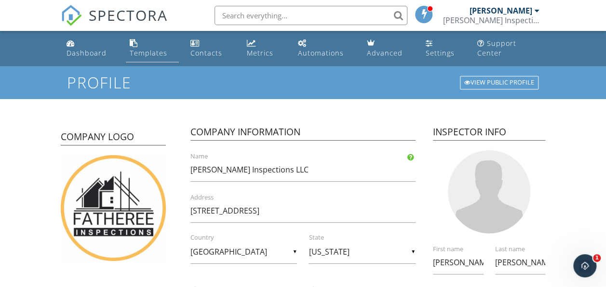
click at [150, 46] on link "Templates" at bounding box center [152, 48] width 53 height 27
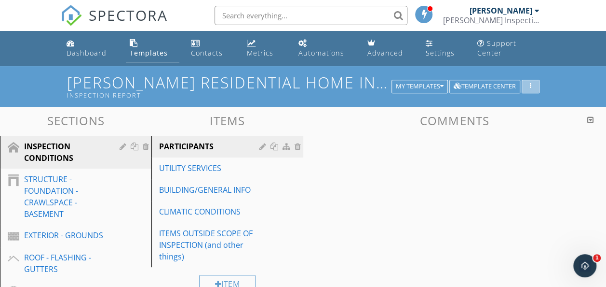
click at [529, 87] on div "button" at bounding box center [530, 86] width 9 height 7
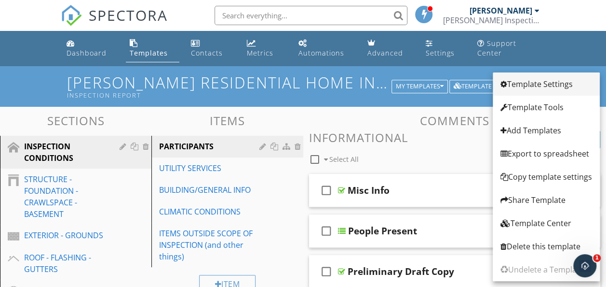
click at [528, 86] on div "Template Settings" at bounding box center [547, 84] width 92 height 12
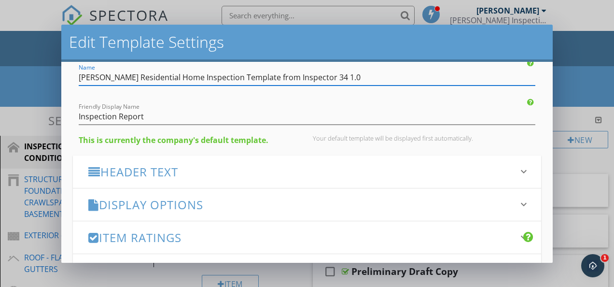
scroll to position [48, 0]
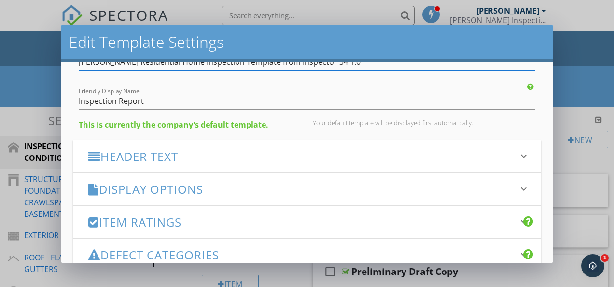
click at [282, 156] on h3 "Header Text" at bounding box center [300, 156] width 425 height 13
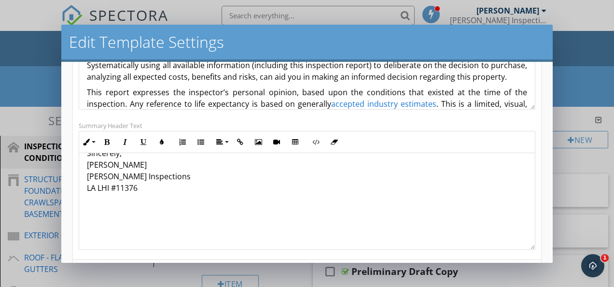
scroll to position [386, 0]
click at [114, 209] on p at bounding box center [307, 204] width 440 height 12
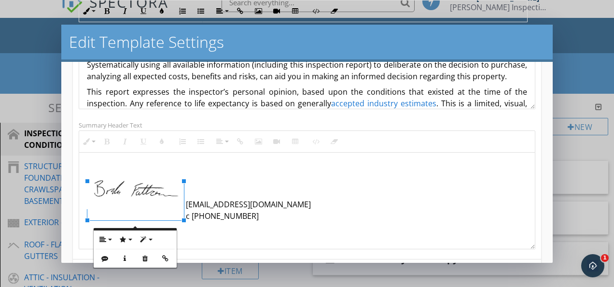
scroll to position [442, 0]
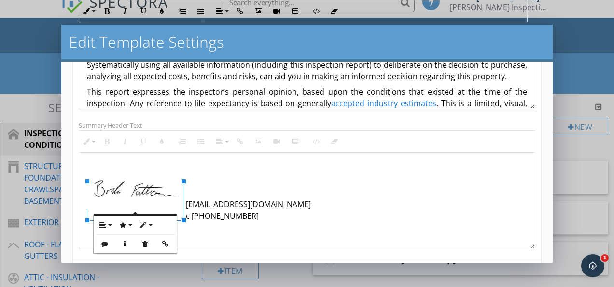
click at [192, 193] on p at bounding box center [307, 189] width 440 height 12
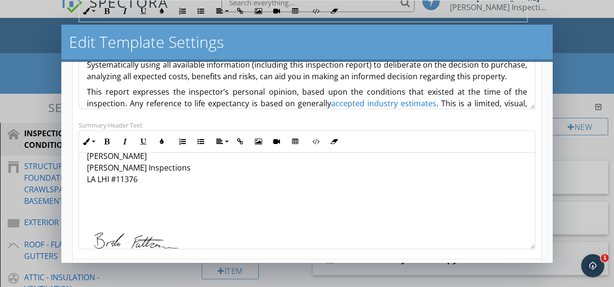
scroll to position [394, 0]
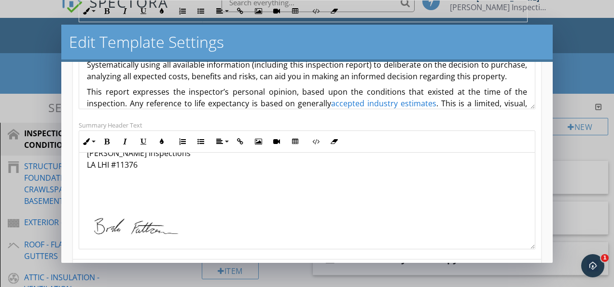
click at [112, 211] on div "HOME INSPECTION REPORT SUMMARY This summary has been provided for the convenien…" at bounding box center [306, 30] width 455 height 543
click at [146, 170] on p "Sincerely, Brandon Fatheree Fatheree Inspections LA LHI #11376" at bounding box center [307, 147] width 440 height 46
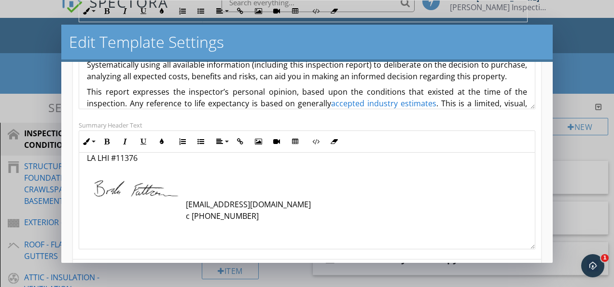
click at [191, 194] on p at bounding box center [307, 189] width 440 height 12
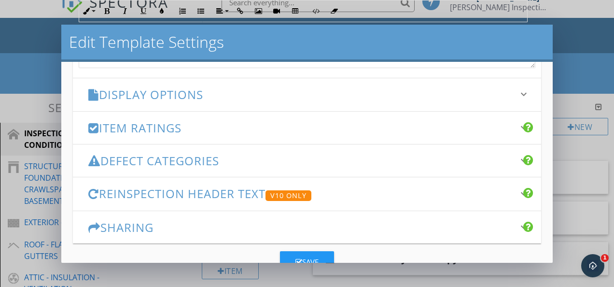
scroll to position [451, 0]
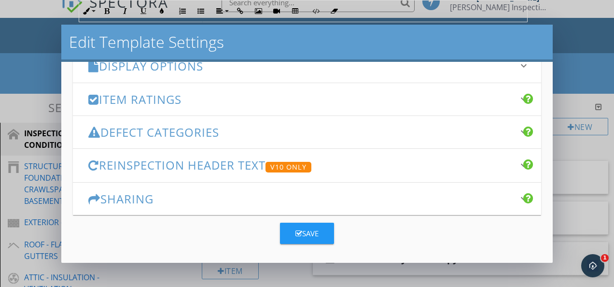
click at [305, 228] on div "Save" at bounding box center [306, 233] width 23 height 11
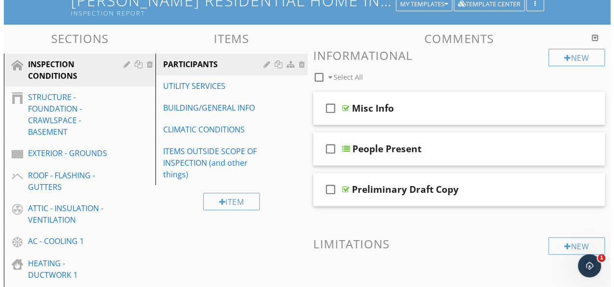
scroll to position [61, 0]
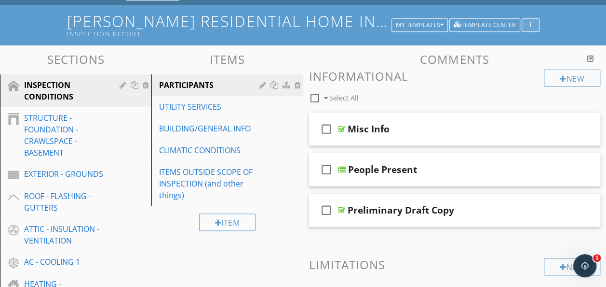
click at [534, 25] on div "button" at bounding box center [530, 25] width 9 height 7
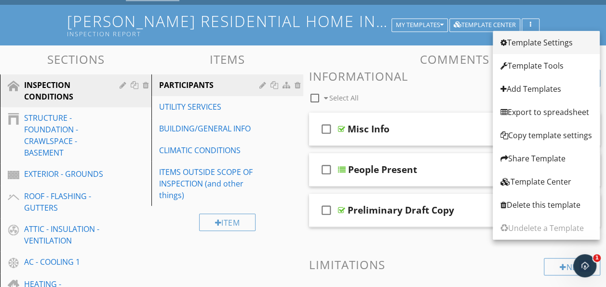
click at [526, 49] on link "Template Settings" at bounding box center [546, 42] width 107 height 23
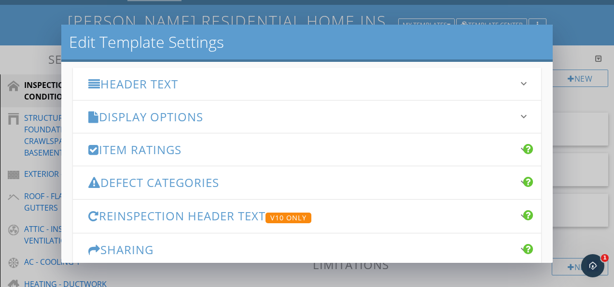
scroll to position [145, 0]
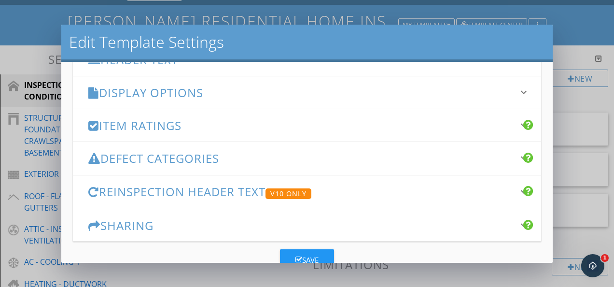
click at [424, 161] on h3 "Defect Categories" at bounding box center [300, 157] width 425 height 13
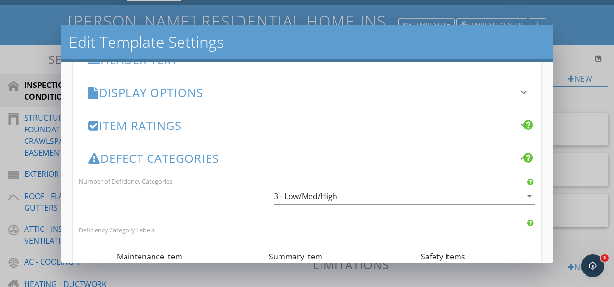
scroll to position [96, 0]
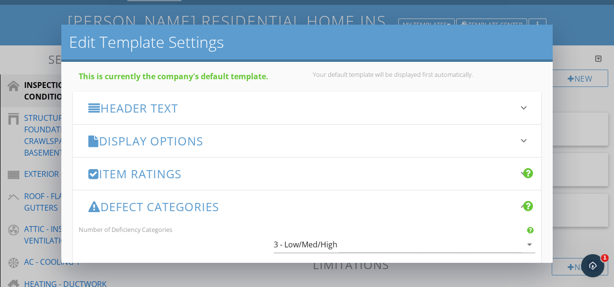
click at [309, 141] on h3 "Display Options" at bounding box center [300, 140] width 425 height 13
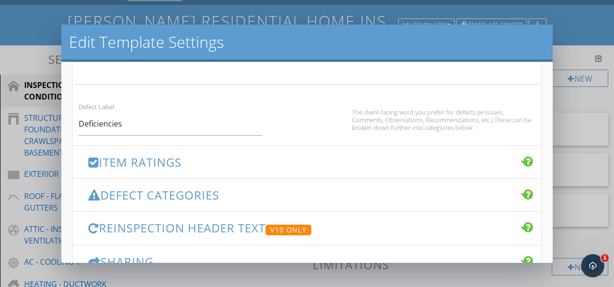
scroll to position [707, 0]
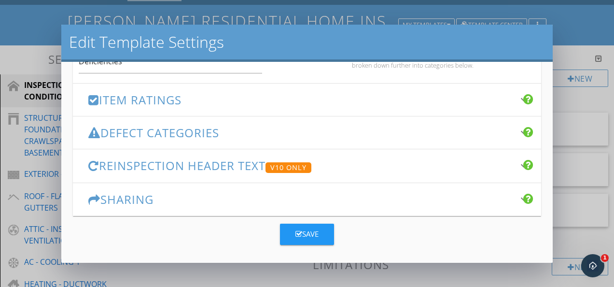
click at [374, 164] on h3 "Reinspection Header Text V10 Only" at bounding box center [300, 166] width 425 height 14
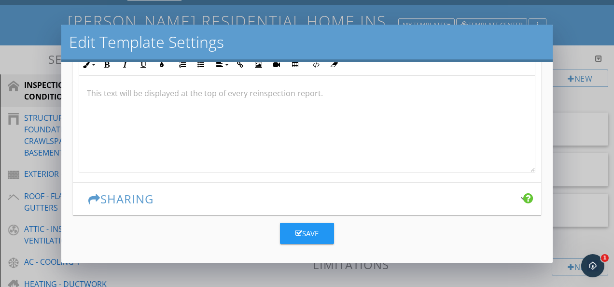
scroll to position [167, 0]
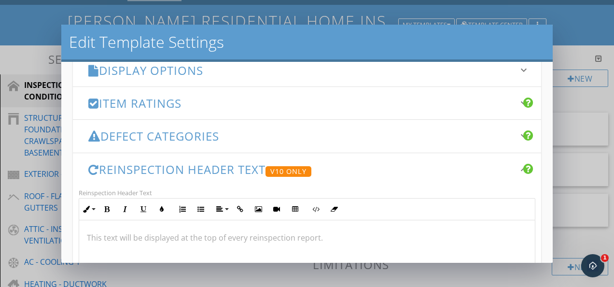
click at [397, 165] on h3 "Reinspection Header Text V10 Only" at bounding box center [300, 170] width 425 height 14
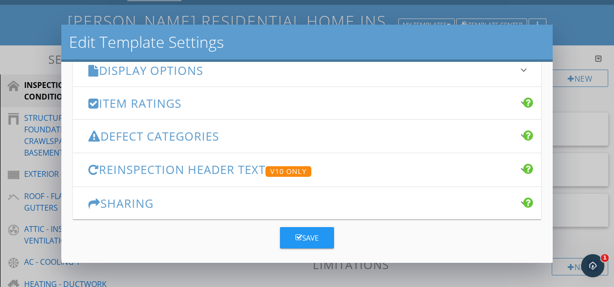
click at [306, 232] on div "Save" at bounding box center [306, 237] width 23 height 11
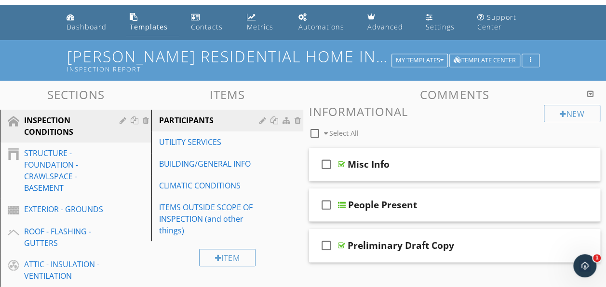
scroll to position [0, 0]
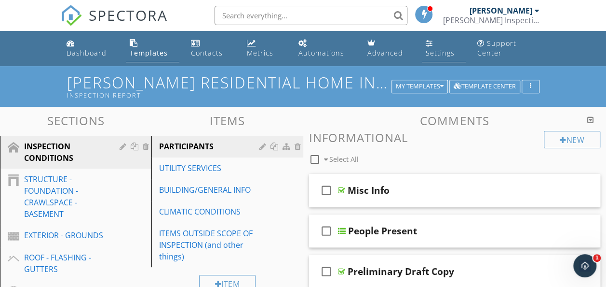
click at [440, 53] on div "Settings" at bounding box center [440, 52] width 29 height 9
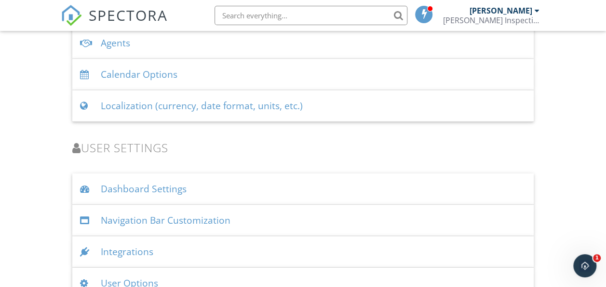
scroll to position [1357, 0]
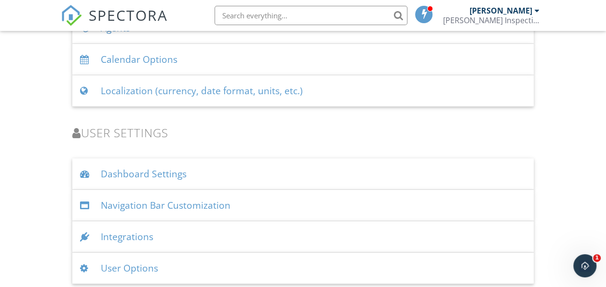
click at [156, 230] on div "Integrations" at bounding box center [303, 236] width 462 height 31
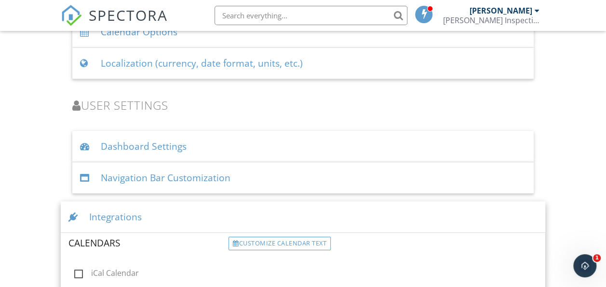
scroll to position [1376, 0]
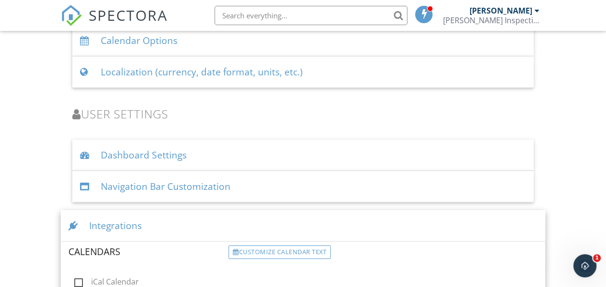
click at [204, 216] on div "Integrations" at bounding box center [303, 225] width 485 height 31
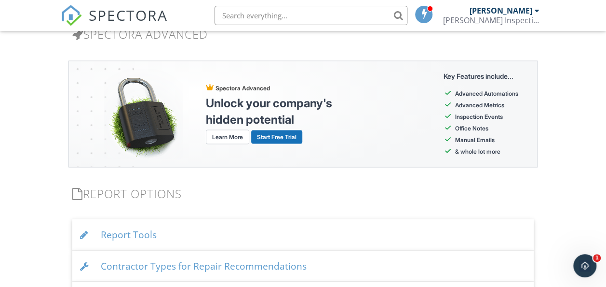
scroll to position [1019, 0]
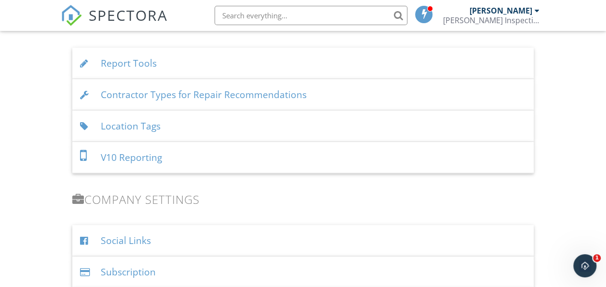
click at [257, 65] on div "Report Tools" at bounding box center [303, 63] width 462 height 31
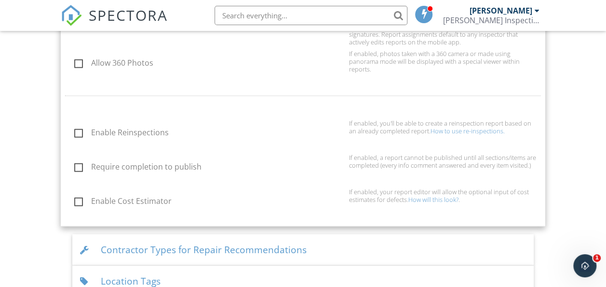
scroll to position [1116, 0]
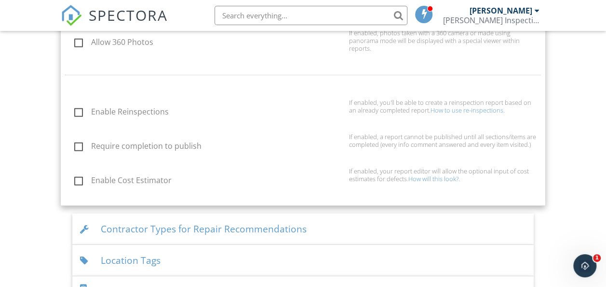
click at [79, 109] on label "Enable Reinspections" at bounding box center [208, 113] width 269 height 12
click at [75, 110] on input "Enable Reinspections" at bounding box center [71, 113] width 6 height 6
checkbox input "true"
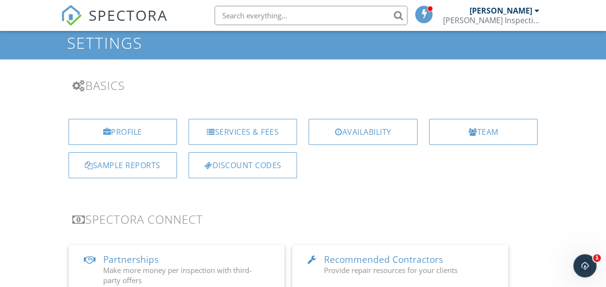
scroll to position [0, 0]
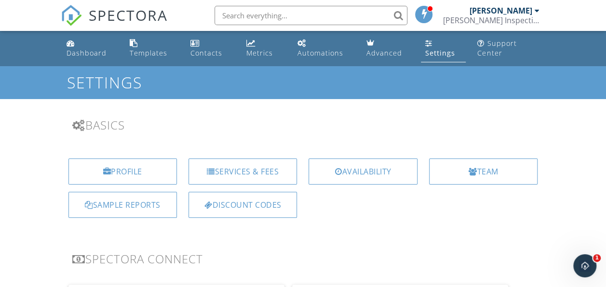
click at [161, 50] on div "Templates" at bounding box center [148, 52] width 38 height 9
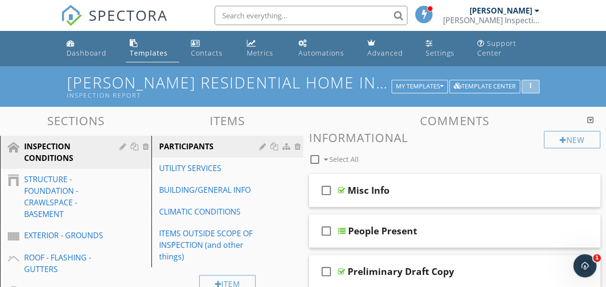
click at [531, 83] on icon "button" at bounding box center [530, 86] width 1 height 7
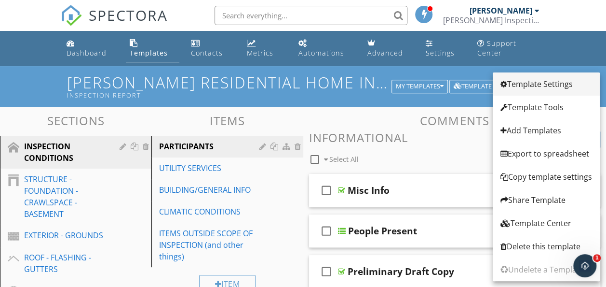
click at [547, 85] on div "Template Settings" at bounding box center [547, 84] width 92 height 12
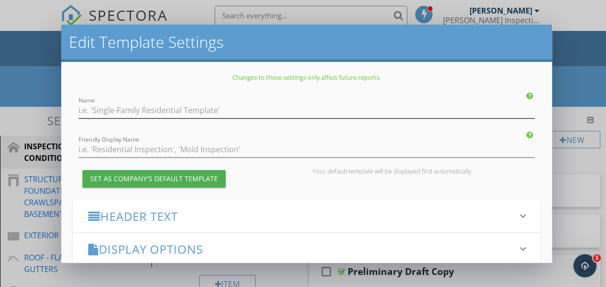
type input "[PERSON_NAME] Residential Home Inspection Template from Inspector 34 1.0"
type input "Inspection Report"
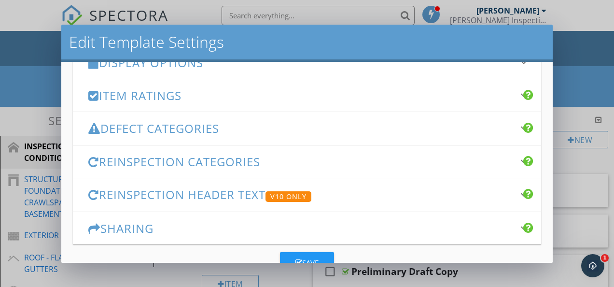
scroll to position [193, 0]
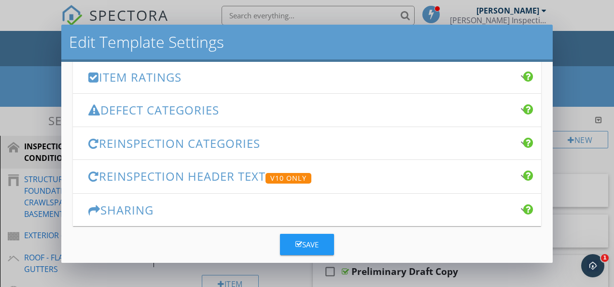
click at [302, 143] on h3 "Reinspection Categories" at bounding box center [300, 143] width 425 height 13
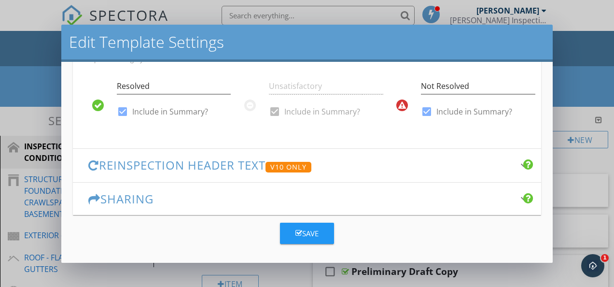
click at [211, 196] on h3 "Sharing" at bounding box center [300, 198] width 425 height 13
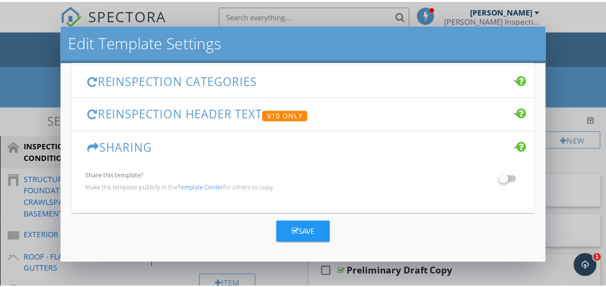
scroll to position [255, 0]
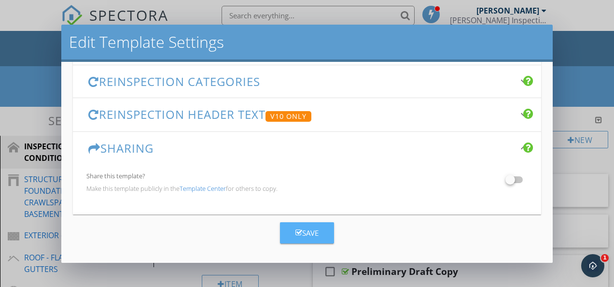
click at [299, 229] on div "Save" at bounding box center [306, 232] width 23 height 11
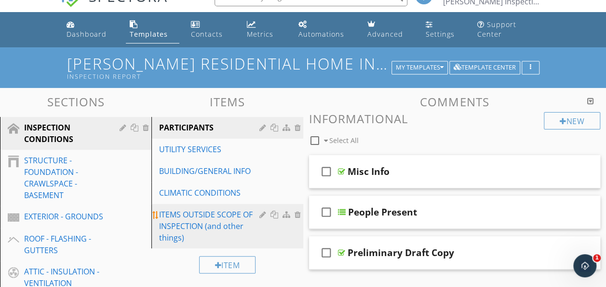
scroll to position [48, 0]
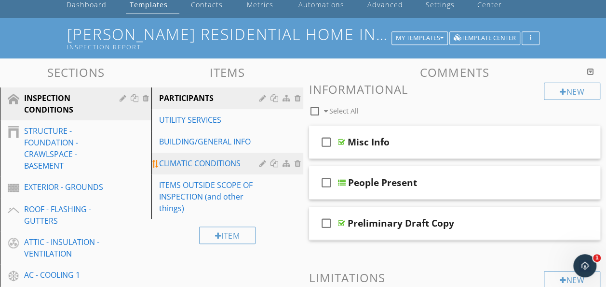
click at [232, 164] on div "CLIMATIC CONDITIONS" at bounding box center [210, 163] width 103 height 12
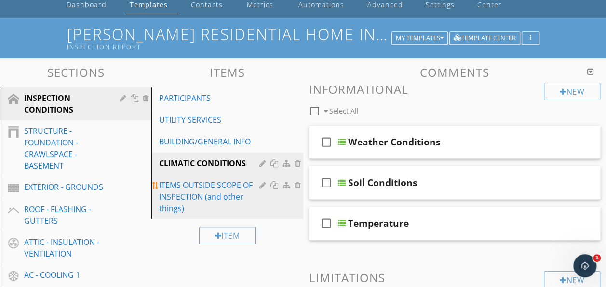
click at [210, 196] on div "ITEMS OUTSIDE SCOPE OF INSPECTION (and other things)" at bounding box center [210, 196] width 103 height 35
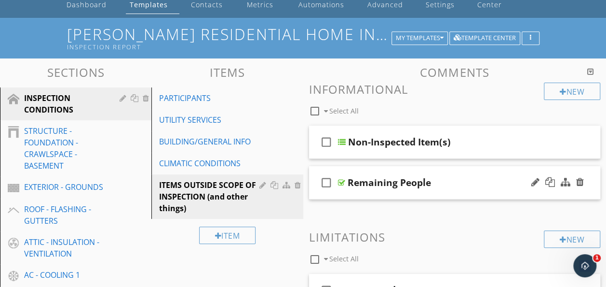
click at [443, 192] on div "check_box_outline_blank Remaining People" at bounding box center [455, 182] width 292 height 33
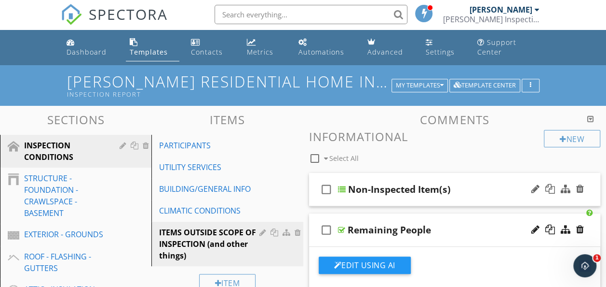
scroll to position [0, 0]
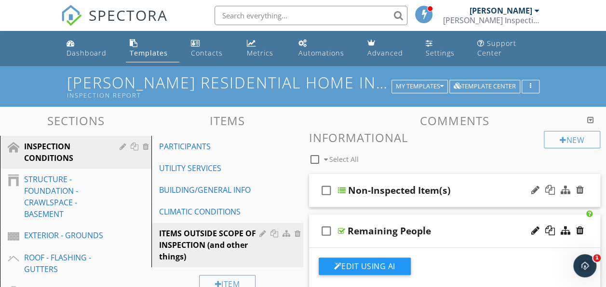
click at [452, 204] on div "check_box_outline_blank Non-Inspected Item(s)" at bounding box center [455, 190] width 292 height 33
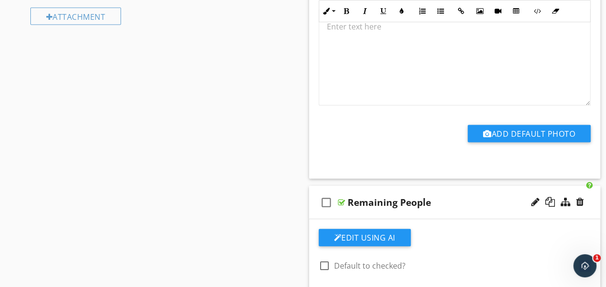
scroll to position [965, 0]
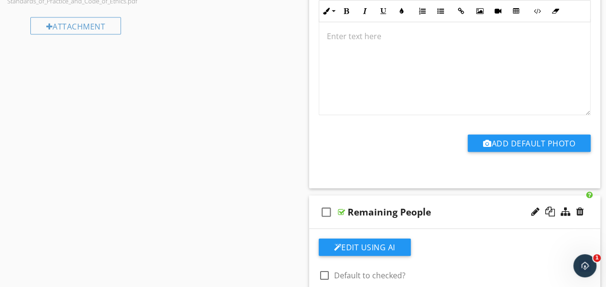
click at [445, 219] on div "check_box_outline_blank Remaining People" at bounding box center [455, 211] width 292 height 33
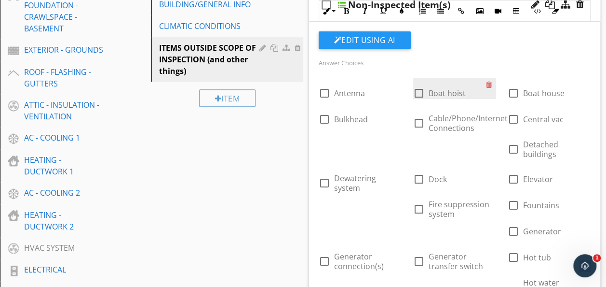
scroll to position [96, 0]
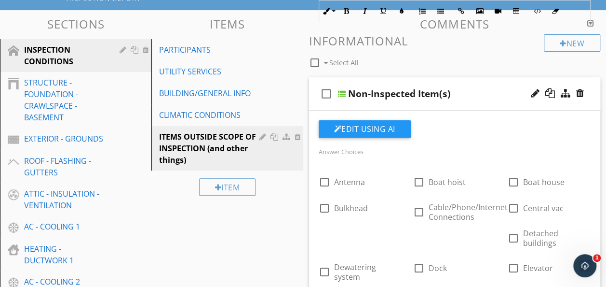
click at [464, 102] on div "check_box_outline_blank Non-Inspected Item(s)" at bounding box center [455, 93] width 292 height 33
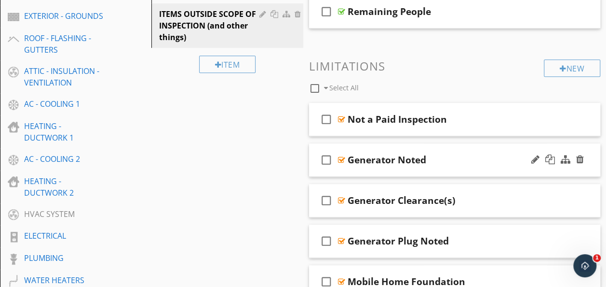
scroll to position [241, 0]
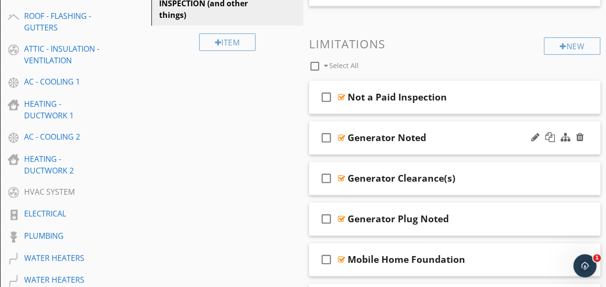
click at [456, 150] on div "check_box_outline_blank Generator Noted" at bounding box center [455, 137] width 292 height 33
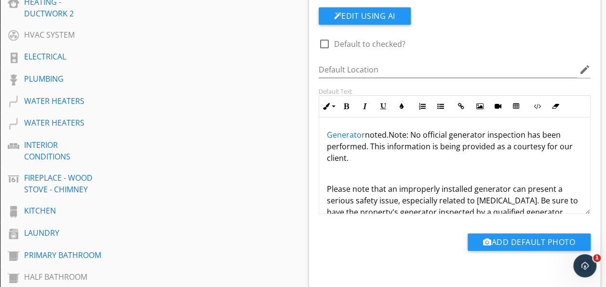
scroll to position [338, 0]
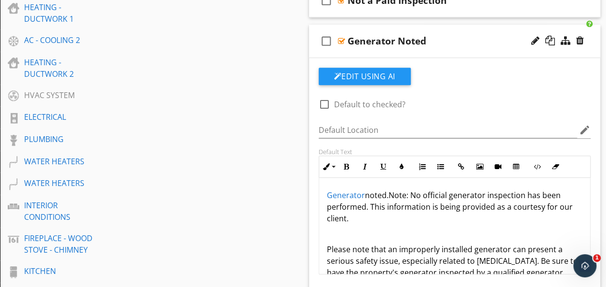
click at [453, 50] on div "check_box_outline_blank Generator Noted" at bounding box center [455, 41] width 292 height 33
type textarea "<p><a draggable="false" fr-original-style="" href="https://www.learnaboutmyinsp…"
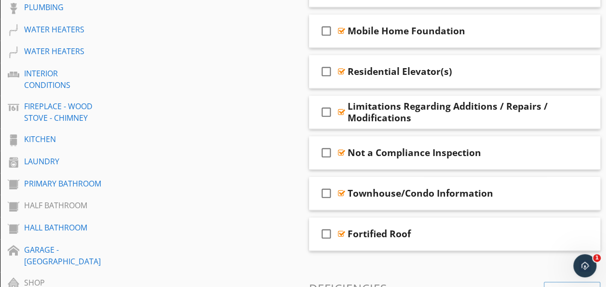
scroll to position [482, 0]
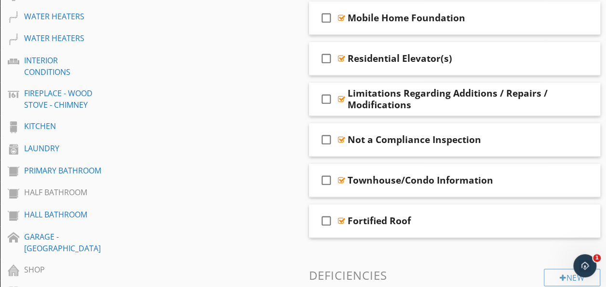
click at [448, 114] on span "check_box_outline_blank Not a Paid Inspection check_box_outline_blank Generator…" at bounding box center [455, 38] width 292 height 398
click at [451, 110] on div "check_box_outline_blank Limitations Regarding Additions / Repairs / Modificatio…" at bounding box center [455, 98] width 292 height 33
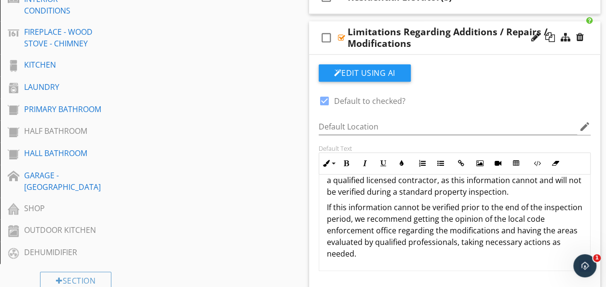
scroll to position [531, 0]
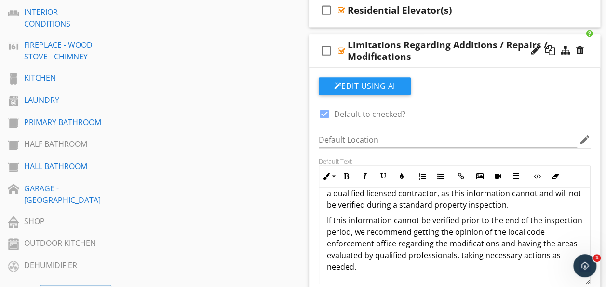
click at [474, 59] on div "Limitations Regarding Additions / Repairs / Modifications" at bounding box center [450, 50] width 204 height 23
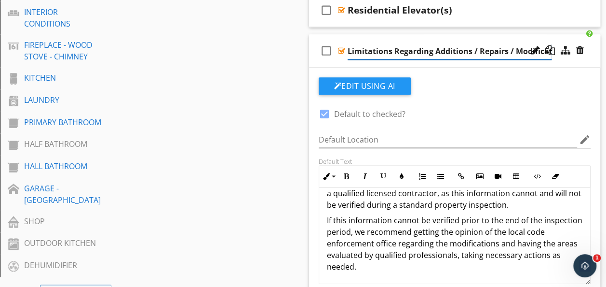
scroll to position [0, 15]
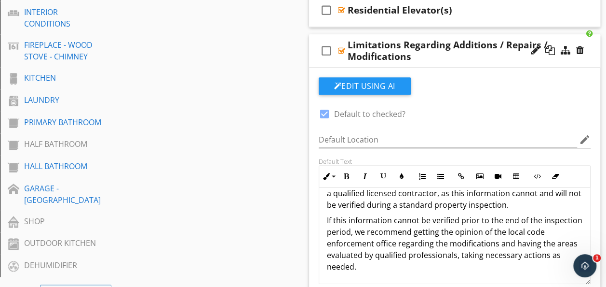
click at [490, 62] on div "check_box_outline_blank Limitations Regarding Additions / Repairs / Modificatio…" at bounding box center [455, 50] width 292 height 33
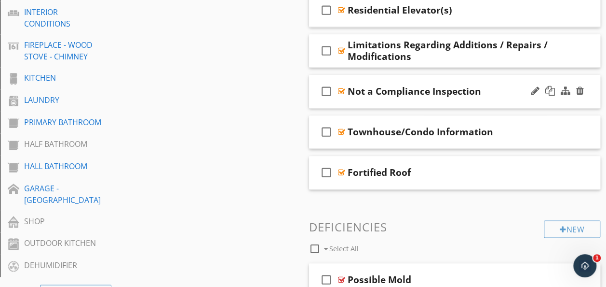
click at [479, 104] on div "check_box_outline_blank Not a Compliance Inspection" at bounding box center [455, 91] width 292 height 33
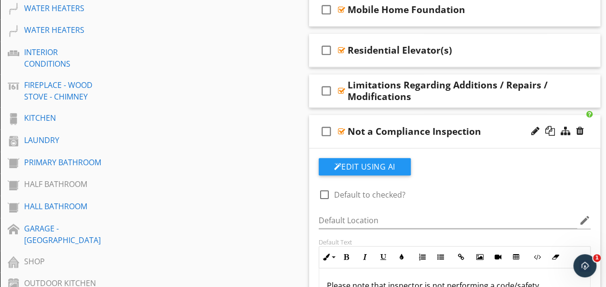
scroll to position [482, 0]
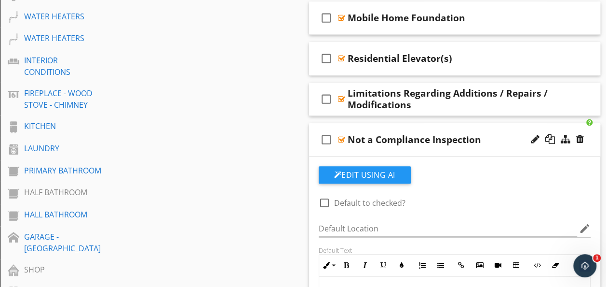
click at [497, 141] on div "Not a Compliance Inspection" at bounding box center [450, 140] width 204 height 12
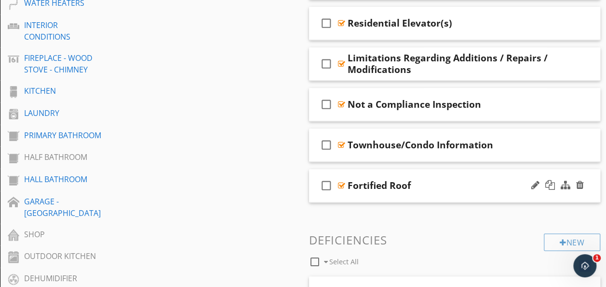
scroll to position [531, 0]
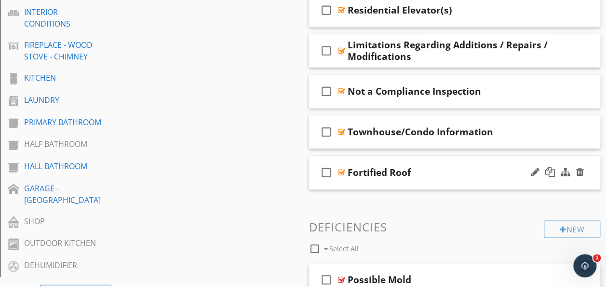
click at [445, 183] on div "check_box_outline_blank Fortified Roof" at bounding box center [455, 172] width 292 height 33
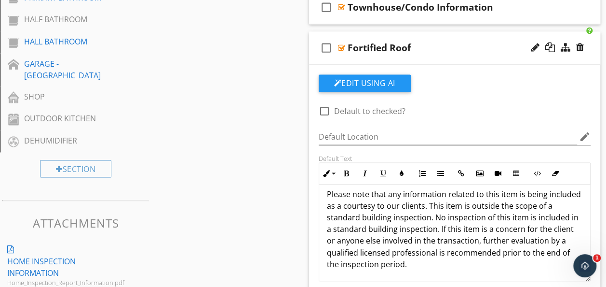
scroll to position [627, 0]
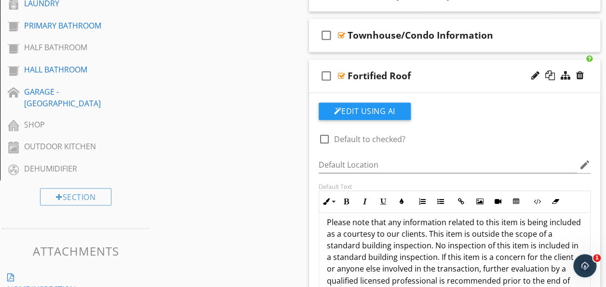
click at [458, 85] on div "check_box_outline_blank Fortified Roof" at bounding box center [455, 75] width 292 height 33
type textarea "<p>Seller disclosed that the property has a <a draggable="false" fr-original-st…"
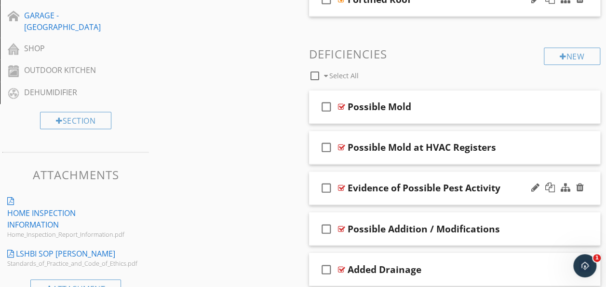
scroll to position [724, 0]
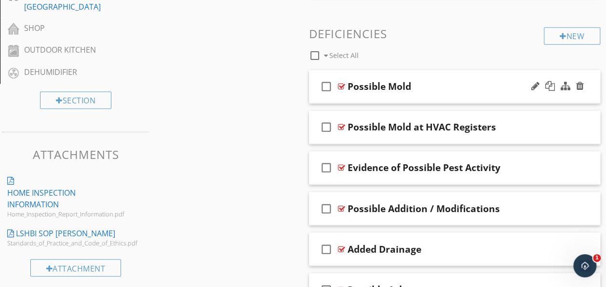
click at [490, 97] on div "check_box_outline_blank Possible Mold" at bounding box center [455, 86] width 292 height 33
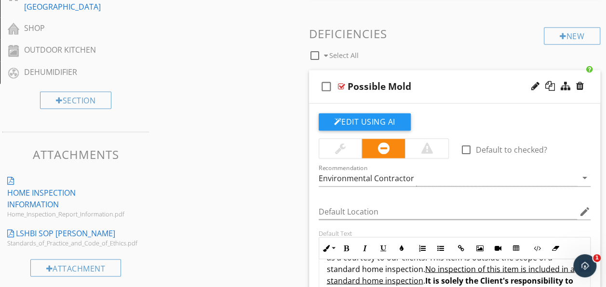
click at [500, 98] on div "check_box_outline_blank Possible Mold" at bounding box center [455, 86] width 292 height 33
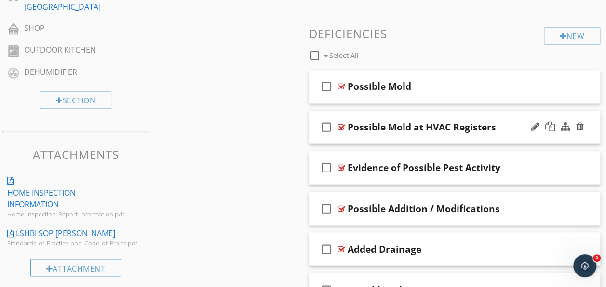
click at [507, 137] on div "check_box_outline_blank Possible Mold at HVAC Registers" at bounding box center [455, 126] width 292 height 33
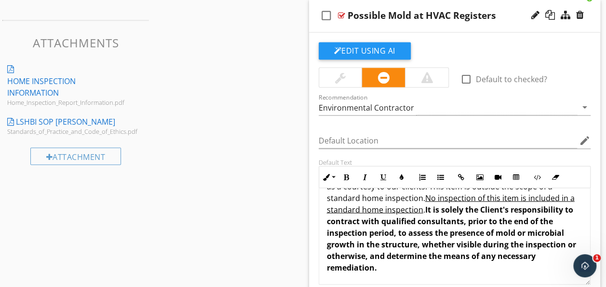
scroll to position [820, 0]
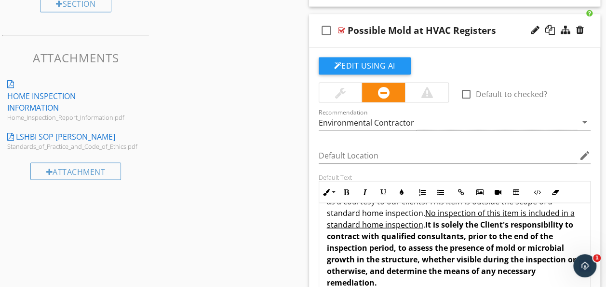
click at [507, 42] on div "check_box_outline_blank Possible Mold at HVAC Registers" at bounding box center [455, 30] width 292 height 33
type textarea "<p>Possible <a draggable="false" fr-original-style="" href="http://www.learnabo…"
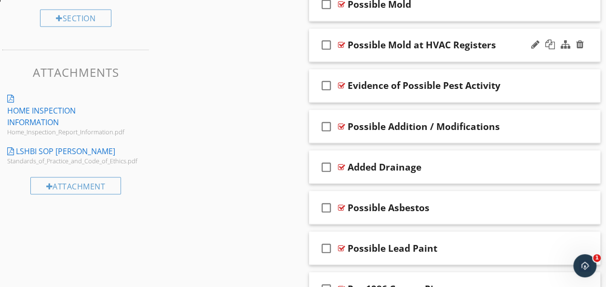
drag, startPoint x: 429, startPoint y: 177, endPoint x: 424, endPoint y: 171, distance: 8.2
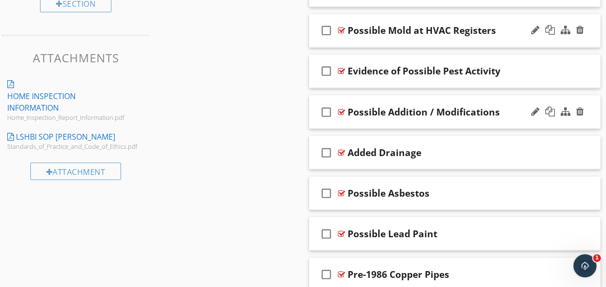
click at [449, 123] on div "check_box_outline_blank Possible Addition / Modifications" at bounding box center [455, 111] width 292 height 33
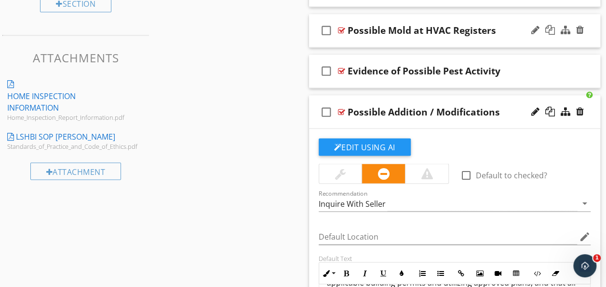
click at [511, 122] on div "check_box_outline_blank Possible Addition / Modifications" at bounding box center [455, 111] width 292 height 33
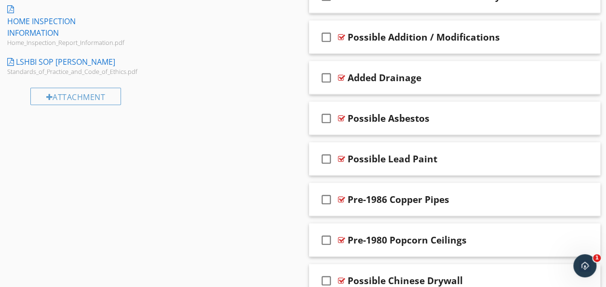
scroll to position [917, 0]
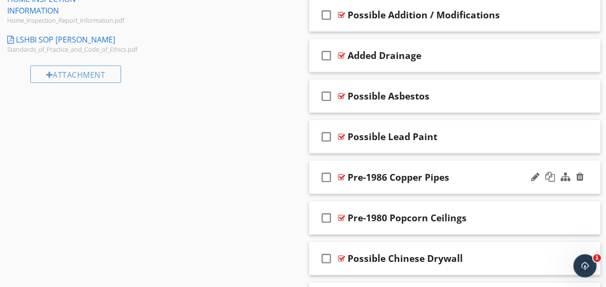
click at [467, 183] on div "check_box_outline_blank Pre-1986 Copper Pipes" at bounding box center [455, 177] width 292 height 33
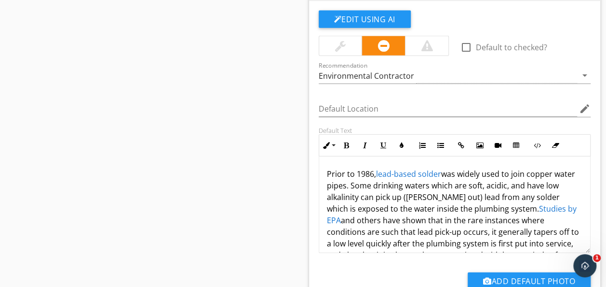
scroll to position [1061, 0]
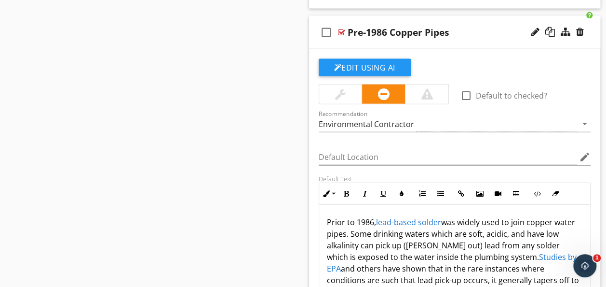
click at [486, 43] on div "check_box_outline_blank Pre-1986 Copper Pipes" at bounding box center [455, 32] width 292 height 33
type textarea "<p>Prior to 1986, <a draggable="false" fr-original-style="" href="https://www.l…"
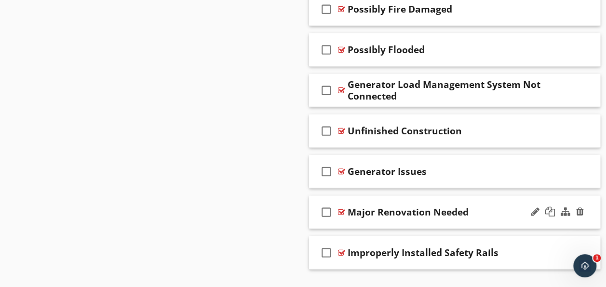
scroll to position [1224, 0]
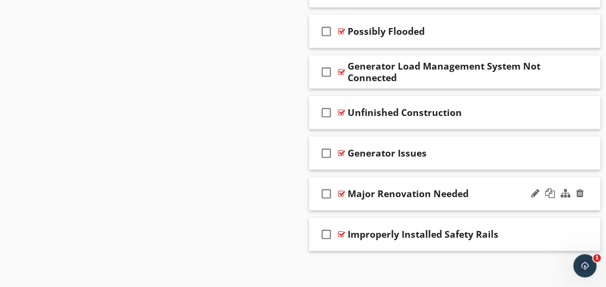
click at [480, 201] on div "check_box_outline_blank Major Renovation Needed" at bounding box center [455, 193] width 292 height 33
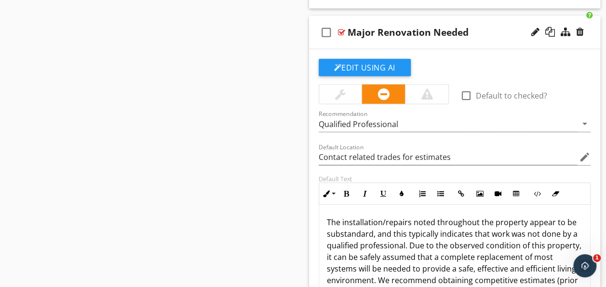
scroll to position [1355, 0]
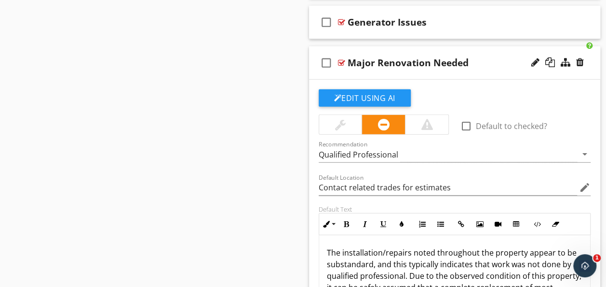
click at [483, 70] on div "check_box_outline_blank Major Renovation Needed" at bounding box center [455, 62] width 292 height 33
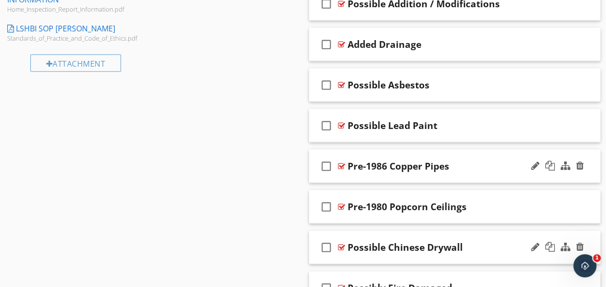
scroll to position [983, 0]
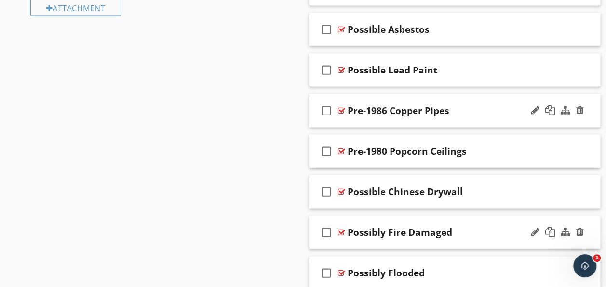
click at [468, 239] on div "check_box_outline_blank Possibly Fire Damaged" at bounding box center [455, 232] width 292 height 33
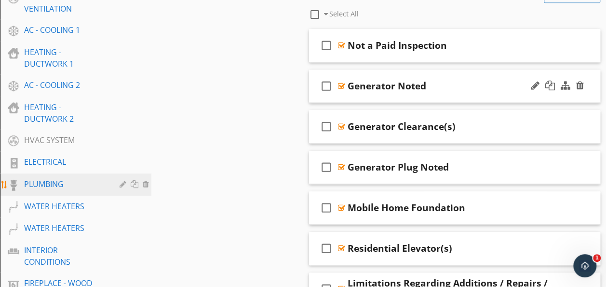
scroll to position [308, 0]
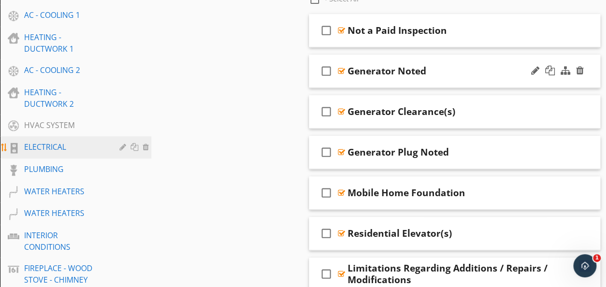
click at [86, 152] on div "ELECTRICAL" at bounding box center [83, 147] width 118 height 13
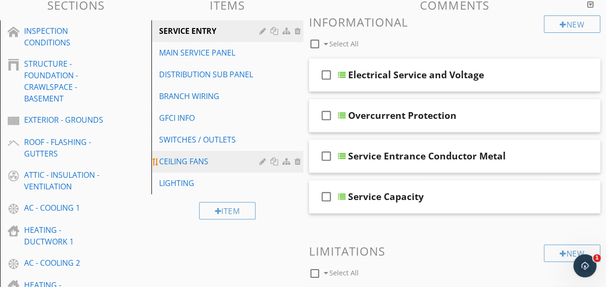
scroll to position [115, 0]
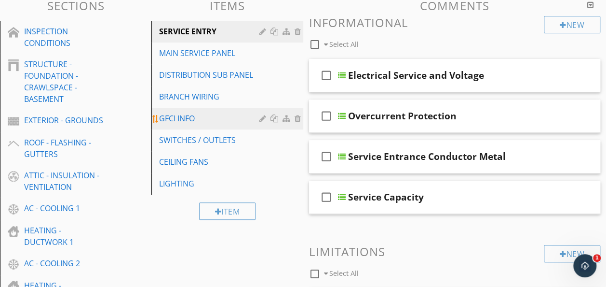
click at [235, 120] on div "GFCI INFO" at bounding box center [210, 118] width 103 height 12
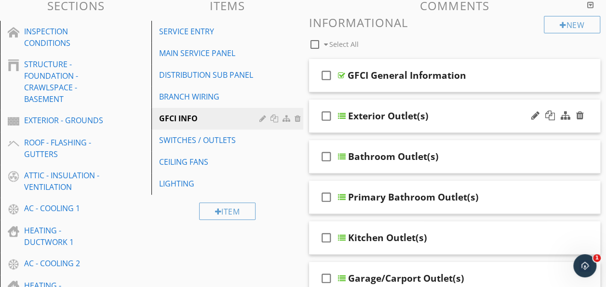
click at [456, 129] on div "check_box_outline_blank Exterior Outlet(s)" at bounding box center [455, 115] width 292 height 33
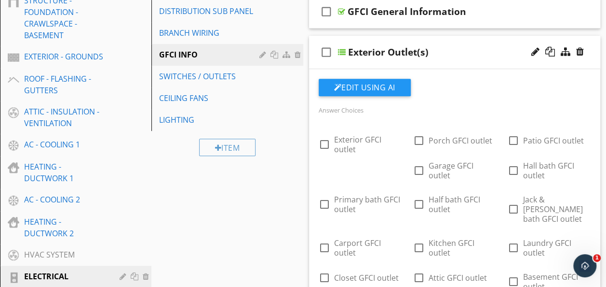
scroll to position [163, 0]
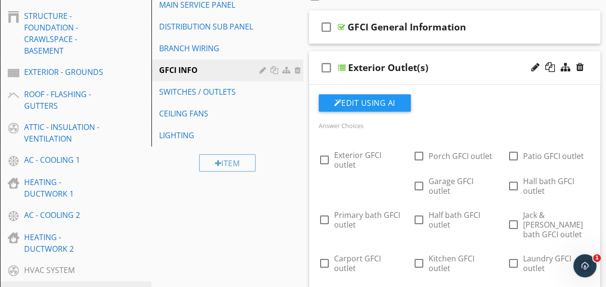
click at [480, 69] on div "Exterior Outlet(s)" at bounding box center [450, 68] width 204 height 12
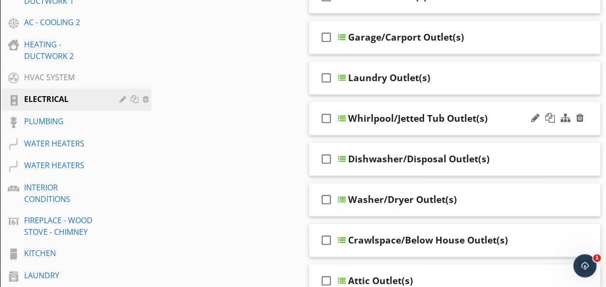
scroll to position [356, 0]
click at [478, 46] on div "check_box_outline_blank Garage/Carport Outlet(s)" at bounding box center [455, 36] width 292 height 33
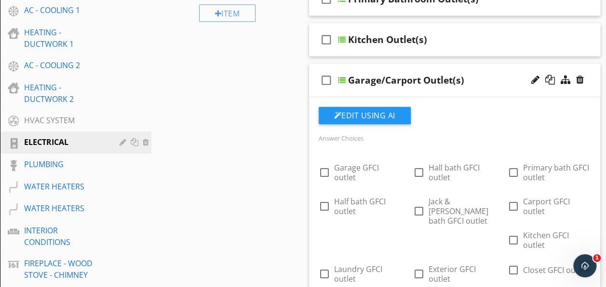
scroll to position [308, 0]
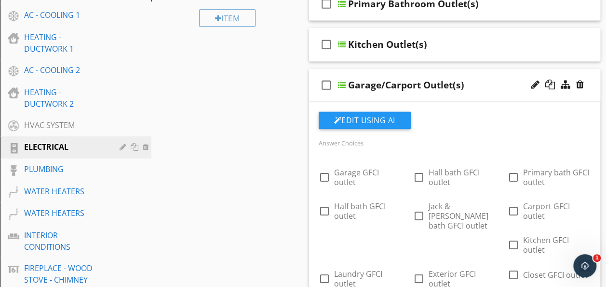
click at [494, 89] on div "Garage/Carport Outlet(s)" at bounding box center [450, 85] width 204 height 12
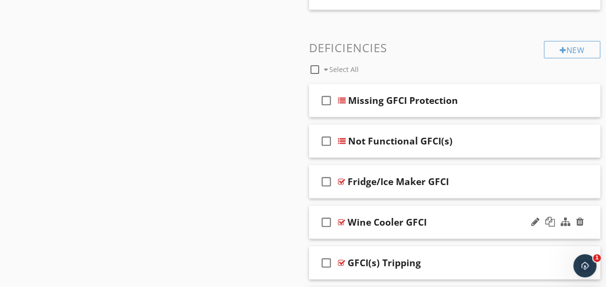
scroll to position [1176, 0]
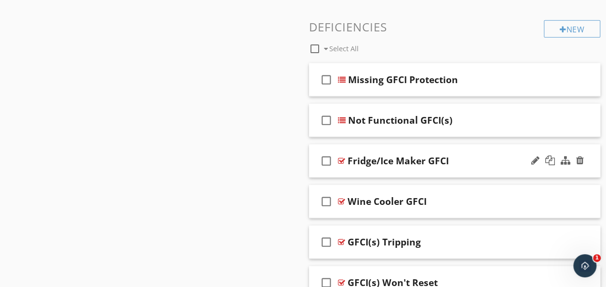
click at [450, 169] on div "check_box_outline_blank Fridge/Ice Maker GFCI" at bounding box center [455, 160] width 292 height 33
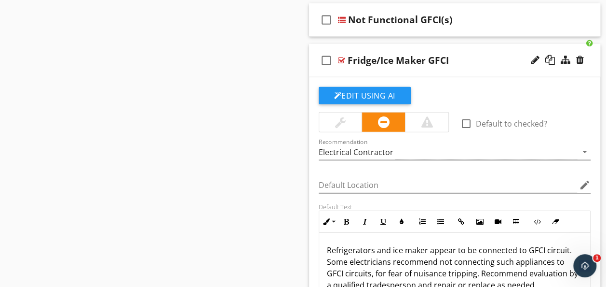
scroll to position [1273, 0]
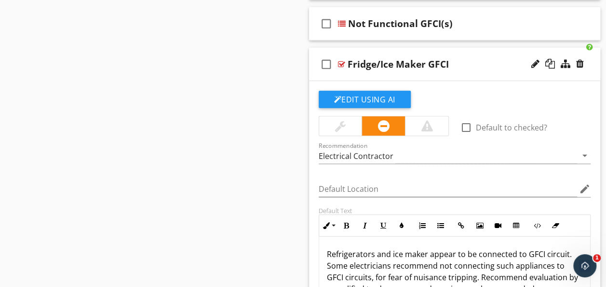
click at [469, 70] on div "check_box_outline_blank Fridge/Ice Maker GFCI" at bounding box center [455, 64] width 292 height 33
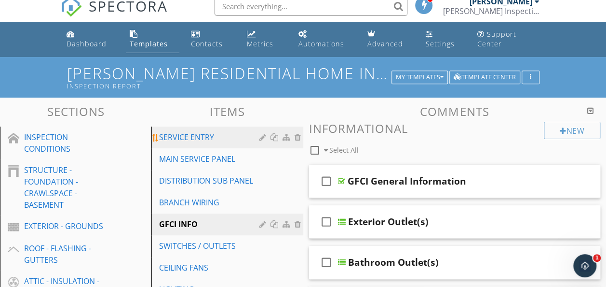
scroll to position [0, 0]
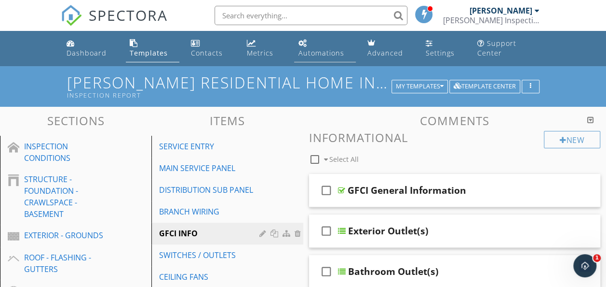
click at [316, 47] on link "Automations" at bounding box center [324, 48] width 61 height 27
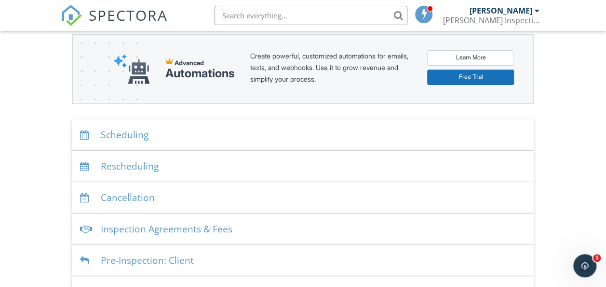
scroll to position [193, 0]
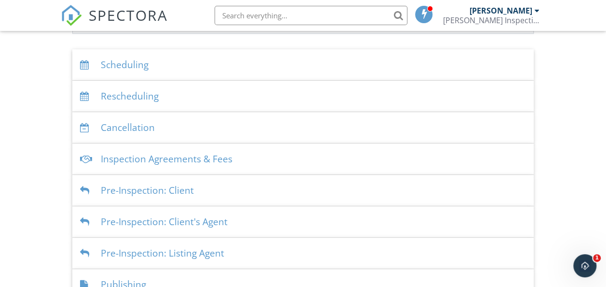
click at [200, 68] on div "Scheduling" at bounding box center [303, 64] width 462 height 31
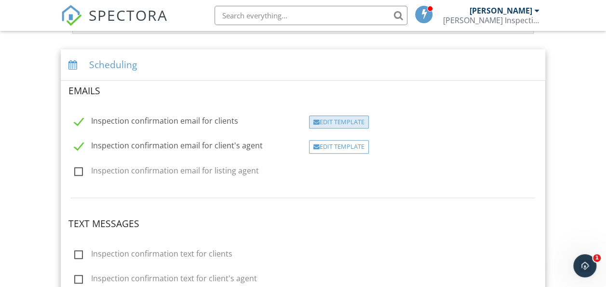
click at [343, 119] on div "Edit Template" at bounding box center [339, 122] width 60 height 14
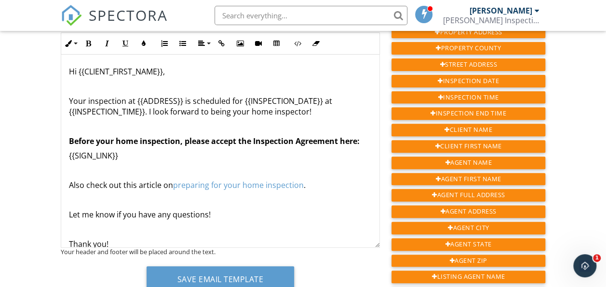
scroll to position [96, 0]
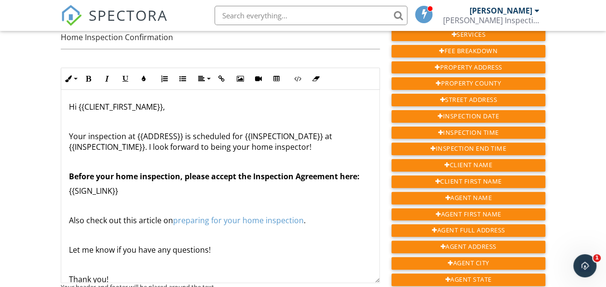
click at [142, 219] on p "Also check out this article on preparing for your home inspection ." at bounding box center [220, 220] width 303 height 11
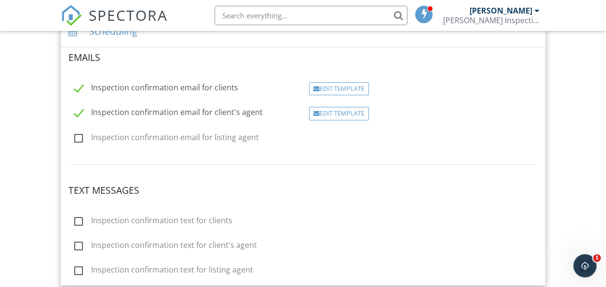
scroll to position [241, 0]
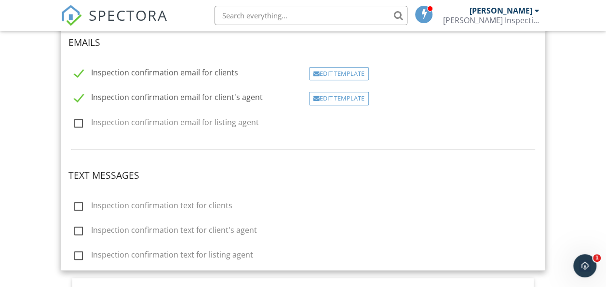
click at [81, 206] on label "Inspection confirmation text for clients" at bounding box center [153, 207] width 158 height 12
click at [75, 206] on input "Inspection confirmation text for clients" at bounding box center [71, 207] width 6 height 6
click at [81, 206] on label "Inspection confirmation text for clients" at bounding box center [153, 207] width 158 height 12
click at [78, 206] on label "Inspection confirmation text for clients" at bounding box center [153, 207] width 158 height 12
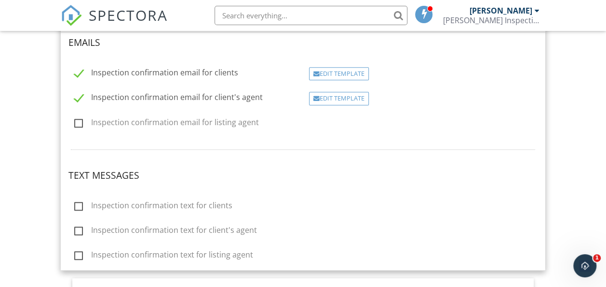
click at [75, 206] on input "Inspection confirmation text for clients" at bounding box center [71, 207] width 6 height 6
checkbox input "true"
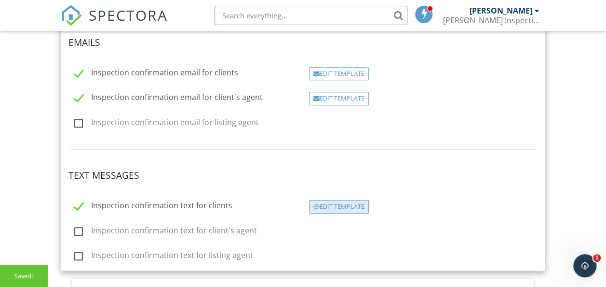
click at [321, 208] on div "Edit Template" at bounding box center [339, 207] width 60 height 14
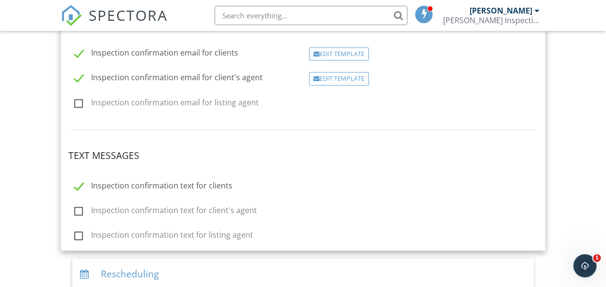
click at [80, 186] on label "Inspection confirmation text for clients" at bounding box center [153, 187] width 158 height 12
checkbox input "false"
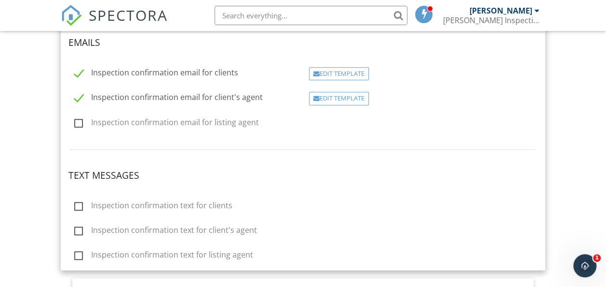
scroll to position [213, 0]
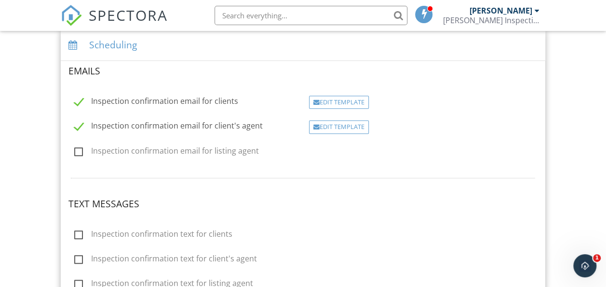
click at [192, 46] on div "Scheduling" at bounding box center [303, 44] width 485 height 31
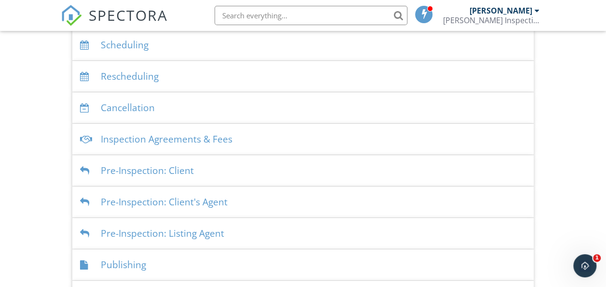
click at [286, 141] on div "Inspection Agreements & Fees" at bounding box center [303, 138] width 462 height 31
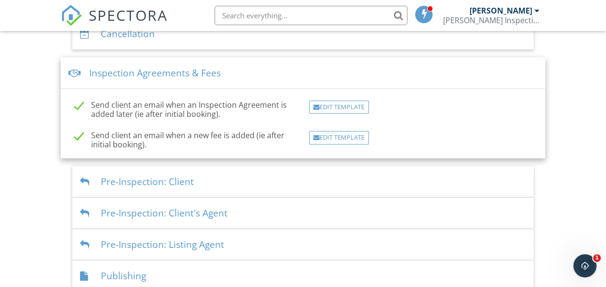
scroll to position [309, 0]
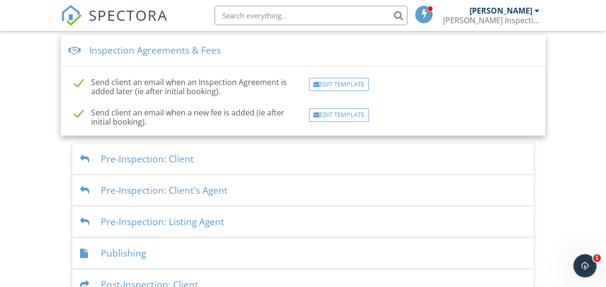
click at [308, 51] on div "Inspection Agreements & Fees" at bounding box center [303, 50] width 485 height 31
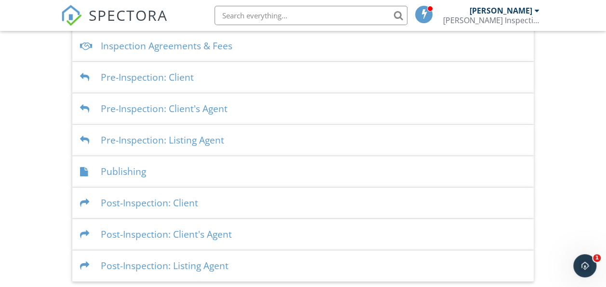
drag, startPoint x: 278, startPoint y: 73, endPoint x: 285, endPoint y: 76, distance: 7.8
click at [277, 75] on div "Pre-Inspection: Client" at bounding box center [303, 77] width 462 height 31
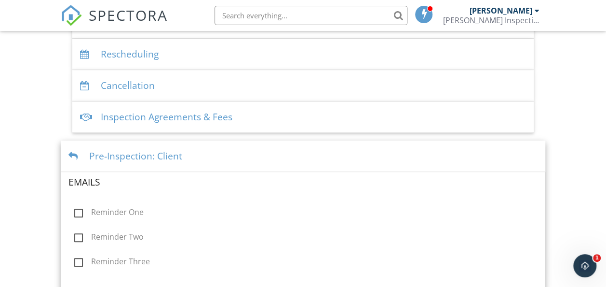
scroll to position [213, 0]
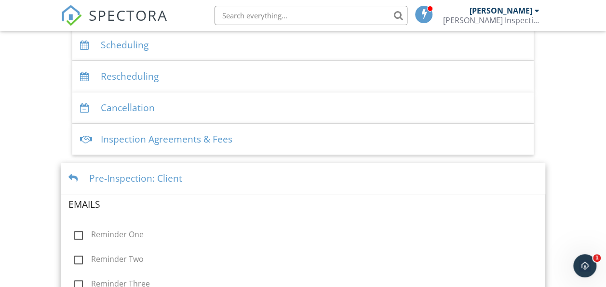
click at [252, 168] on div "Pre-Inspection: Client" at bounding box center [303, 178] width 485 height 31
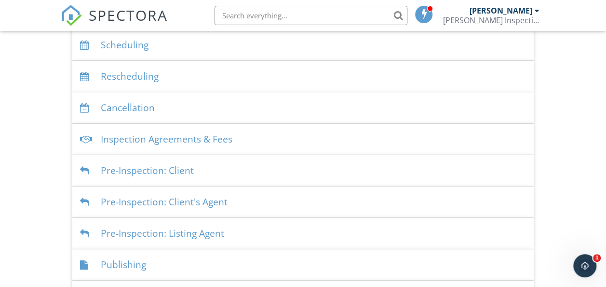
scroll to position [261, 0]
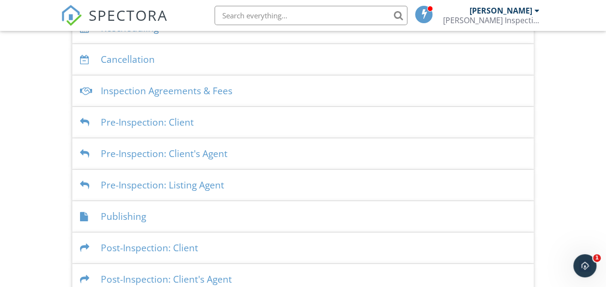
click at [258, 149] on div "Pre-Inspection: Client's Agent" at bounding box center [303, 153] width 462 height 31
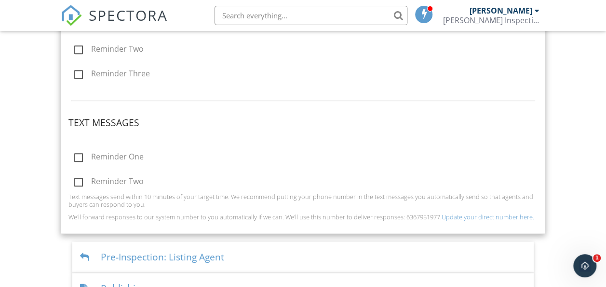
scroll to position [406, 0]
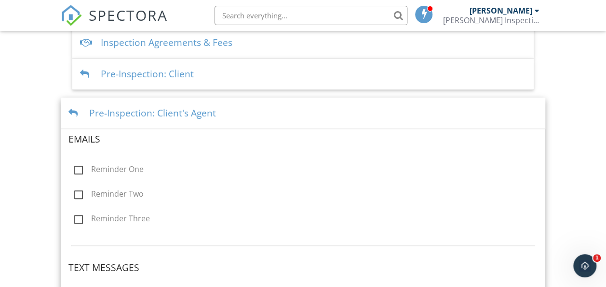
click at [259, 108] on div "Pre-Inspection: Client's Agent" at bounding box center [303, 112] width 485 height 31
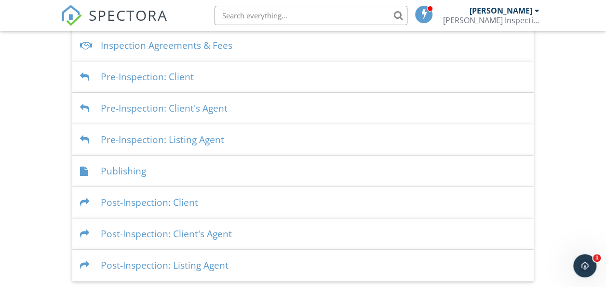
scroll to position [306, 0]
click at [260, 172] on div "Publishing" at bounding box center [303, 171] width 462 height 31
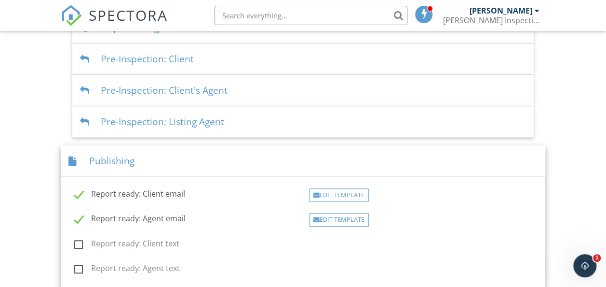
scroll to position [309, 0]
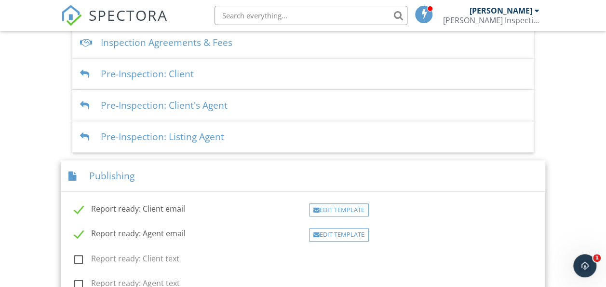
click at [264, 180] on div "Publishing" at bounding box center [303, 175] width 485 height 31
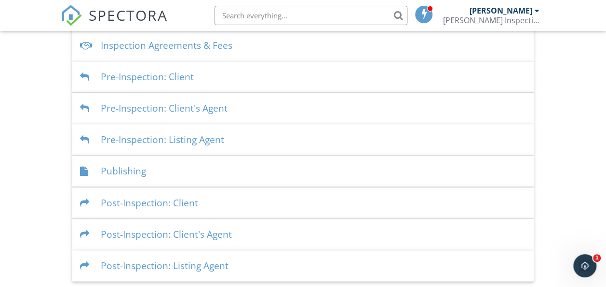
scroll to position [306, 0]
click at [248, 207] on div "Post-Inspection: Client" at bounding box center [303, 202] width 462 height 31
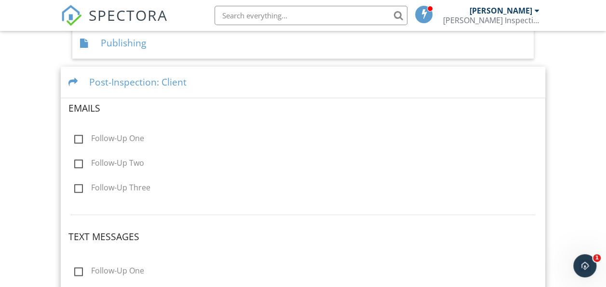
scroll to position [502, 0]
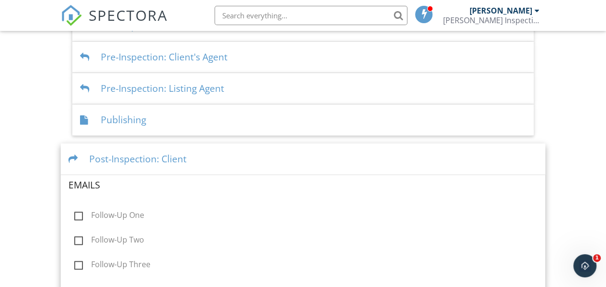
click at [260, 159] on div "Post-Inspection: Client" at bounding box center [303, 158] width 485 height 31
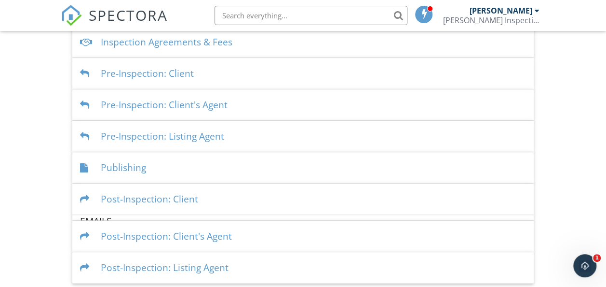
scroll to position [306, 0]
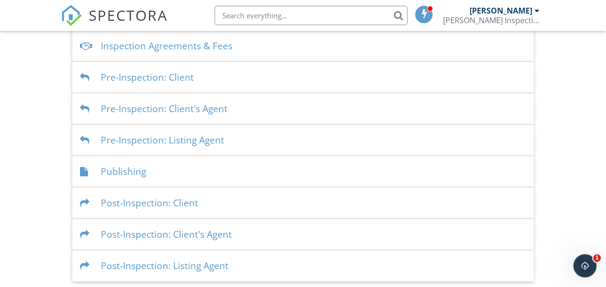
click at [256, 236] on div "Post-Inspection: Client's Agent" at bounding box center [303, 234] width 462 height 31
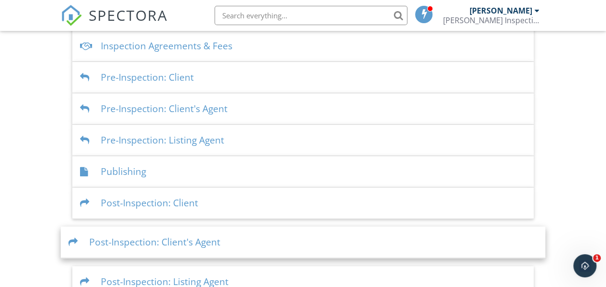
scroll to position [357, 0]
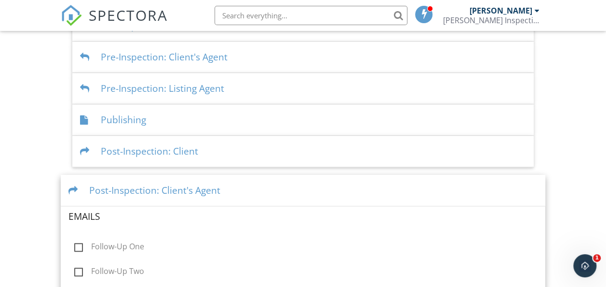
click at [267, 191] on div "Post-Inspection: Client's Agent" at bounding box center [303, 190] width 485 height 31
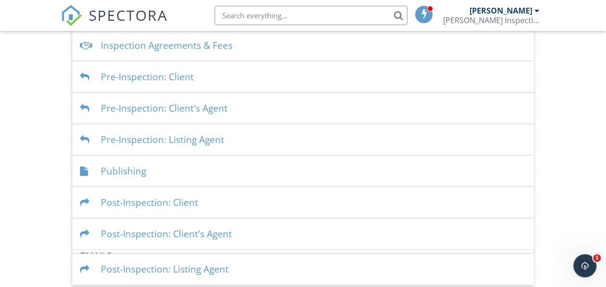
scroll to position [306, 0]
click at [252, 260] on div "Post-Inspection: Listing Agent" at bounding box center [303, 265] width 462 height 31
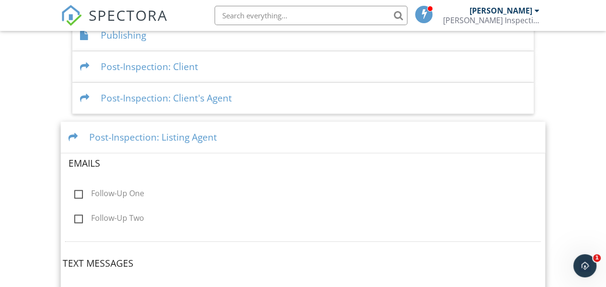
click at [271, 140] on div "Post-Inspection: Listing Agent" at bounding box center [303, 137] width 485 height 31
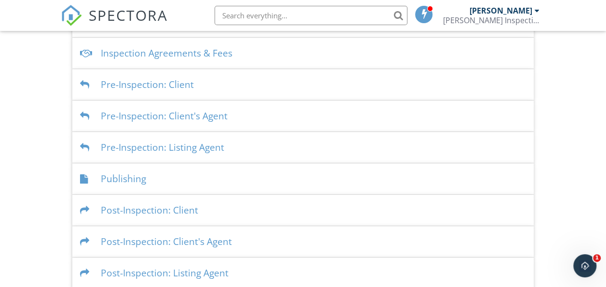
scroll to position [258, 0]
